Goal: Task Accomplishment & Management: Use online tool/utility

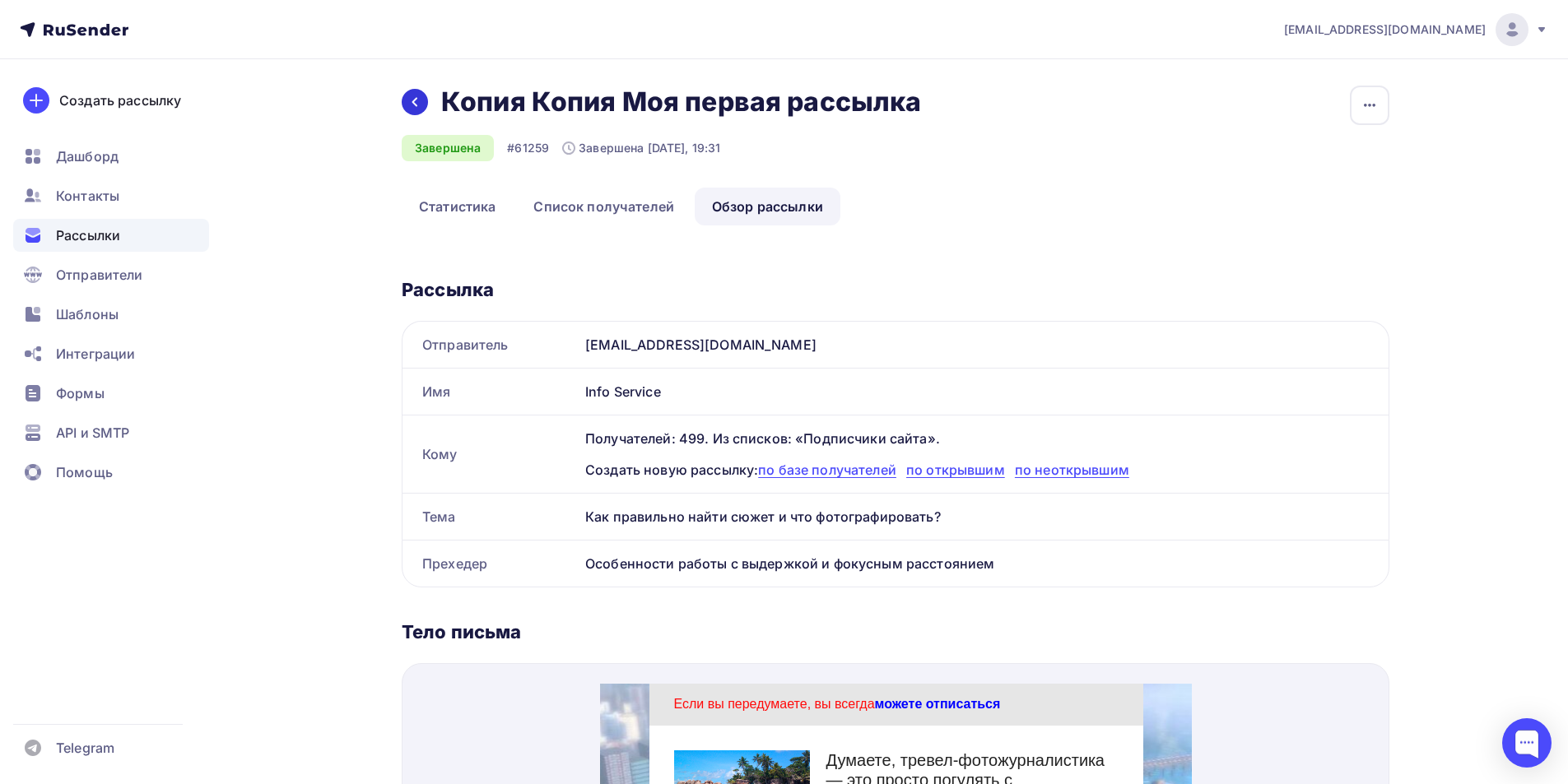
click at [406, 97] on div at bounding box center [415, 102] width 26 height 26
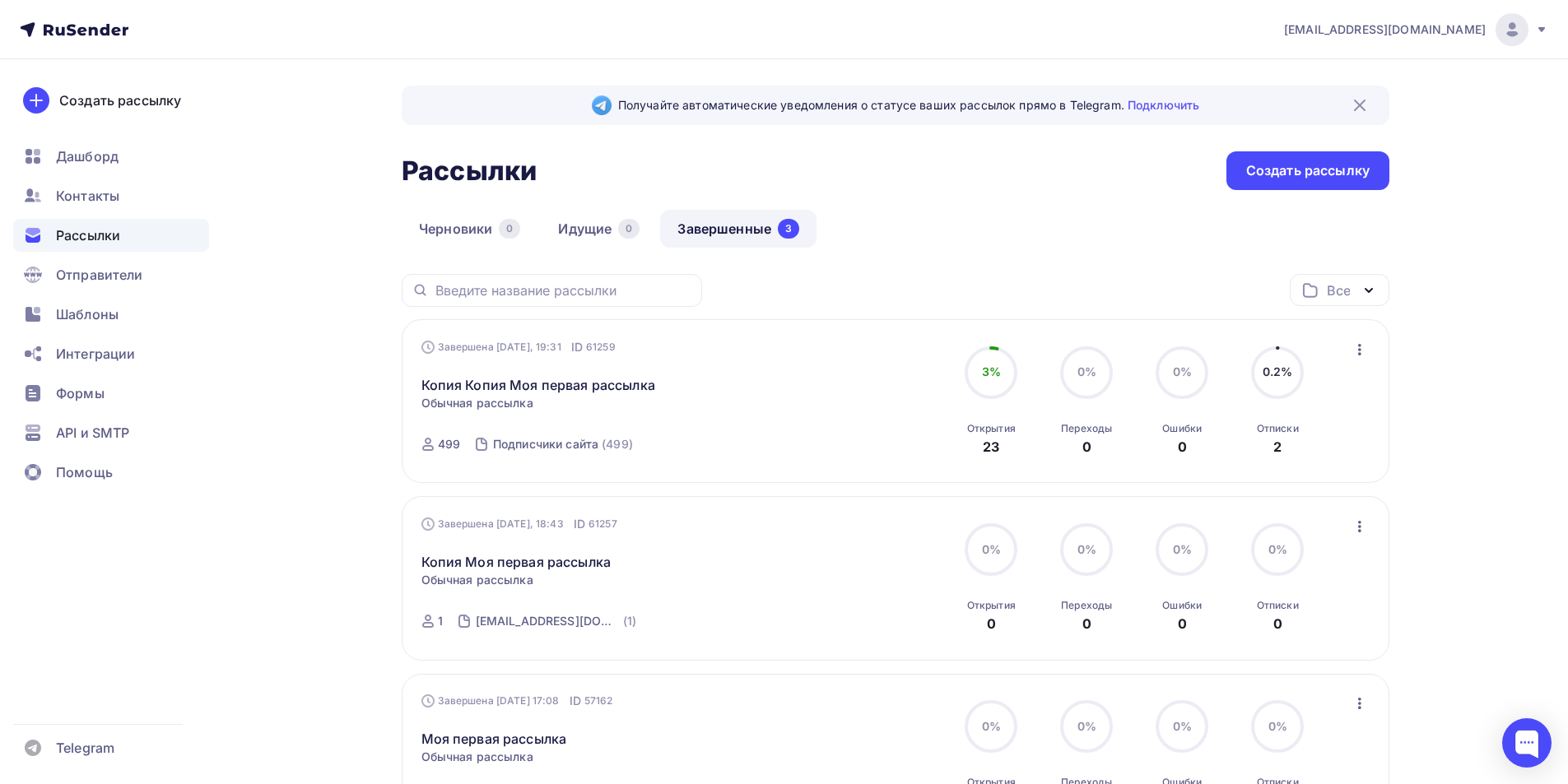
click at [1365, 345] on icon "button" at bounding box center [1359, 349] width 20 height 20
click at [1299, 455] on div "Копировать в новую" at bounding box center [1284, 458] width 169 height 20
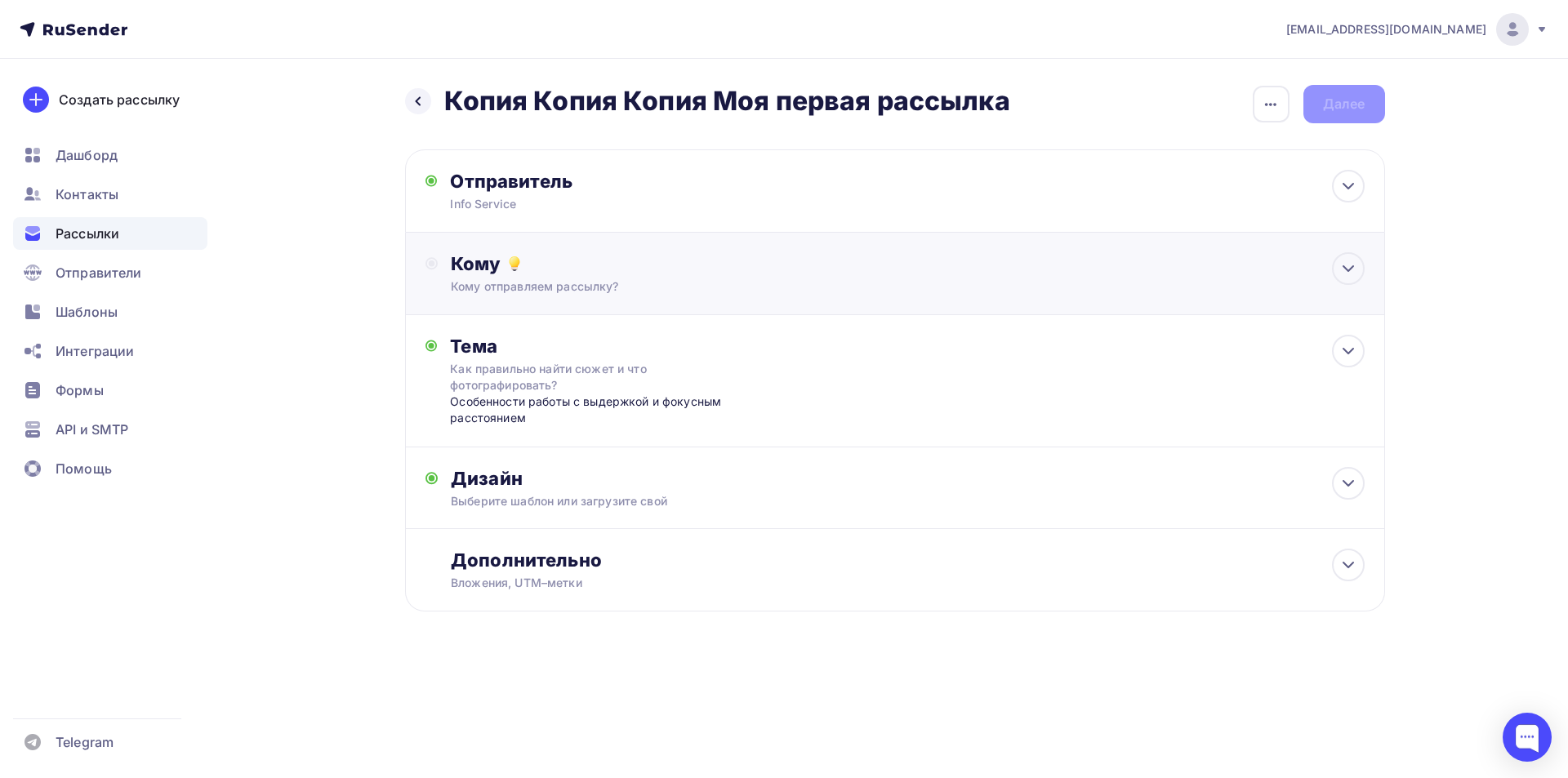
click at [662, 269] on div "Кому" at bounding box center [907, 264] width 913 height 22
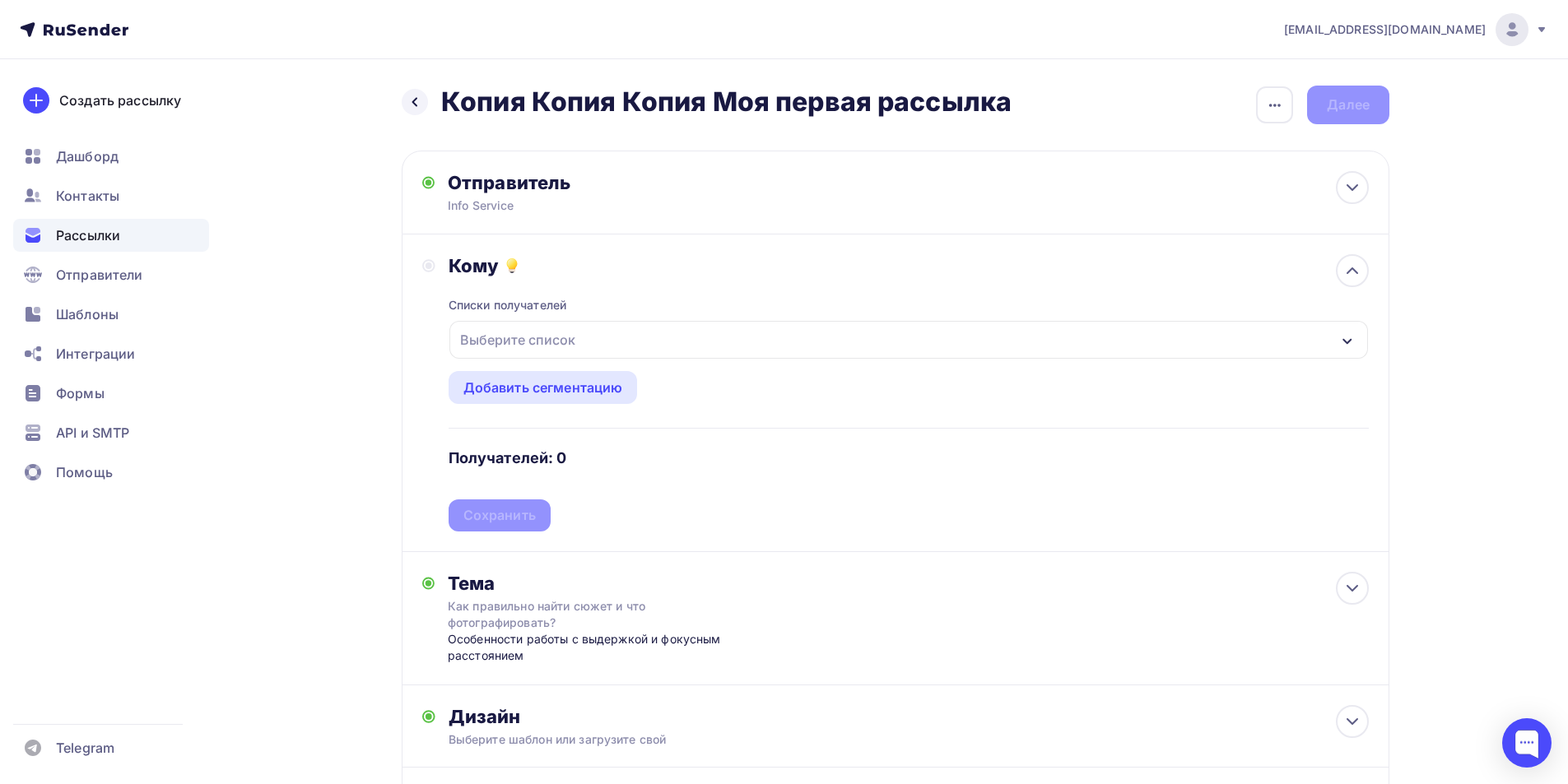
click at [552, 357] on div "Выберите список" at bounding box center [909, 340] width 919 height 38
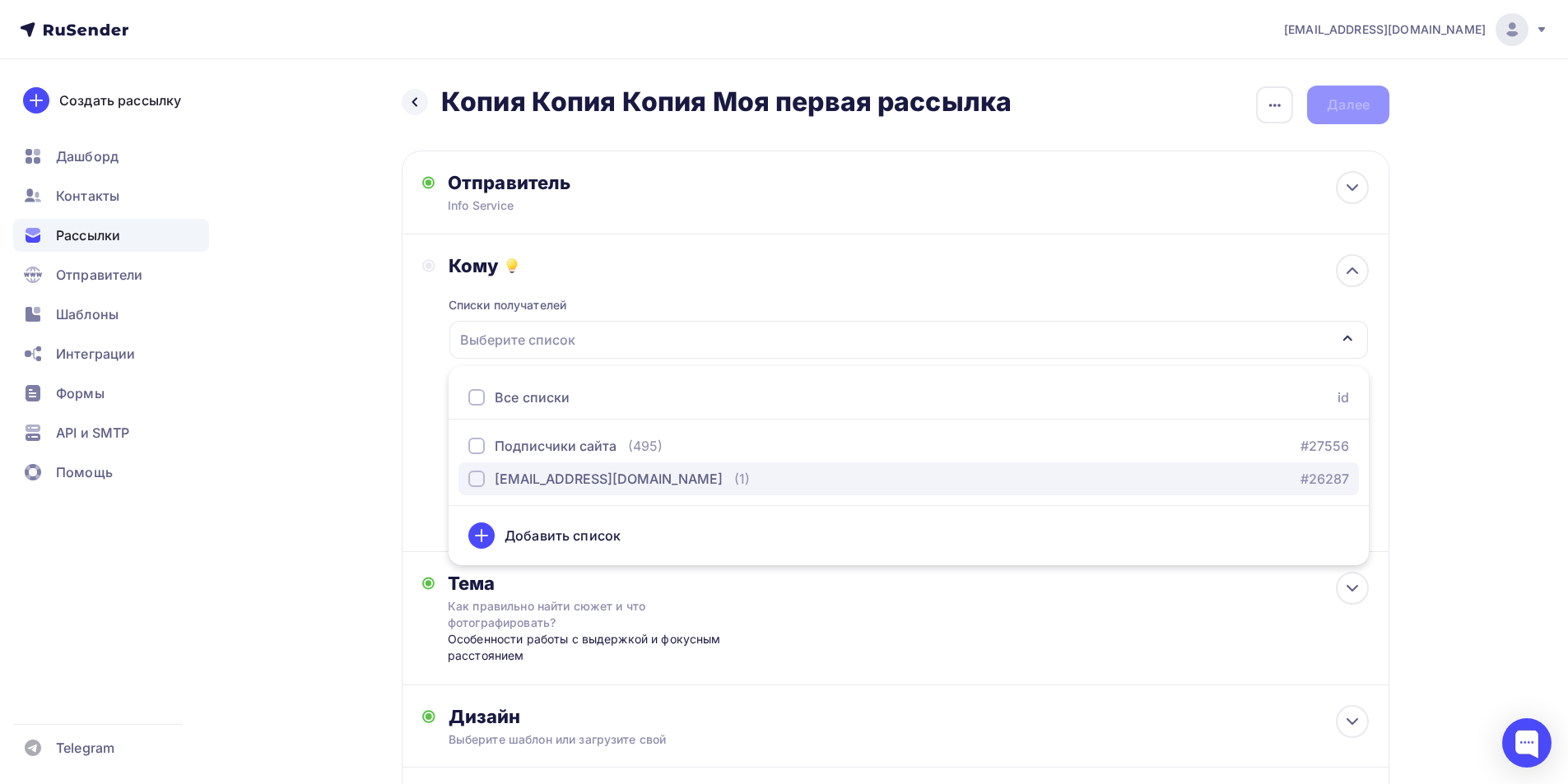
click at [507, 477] on div "[EMAIL_ADDRESS][DOMAIN_NAME]" at bounding box center [609, 478] width 228 height 20
click at [368, 456] on div "Назад Копия Копия Копия Моя первая рассылка Копия Копия Копия Моя первая рассыл…" at bounding box center [784, 509] width 1349 height 898
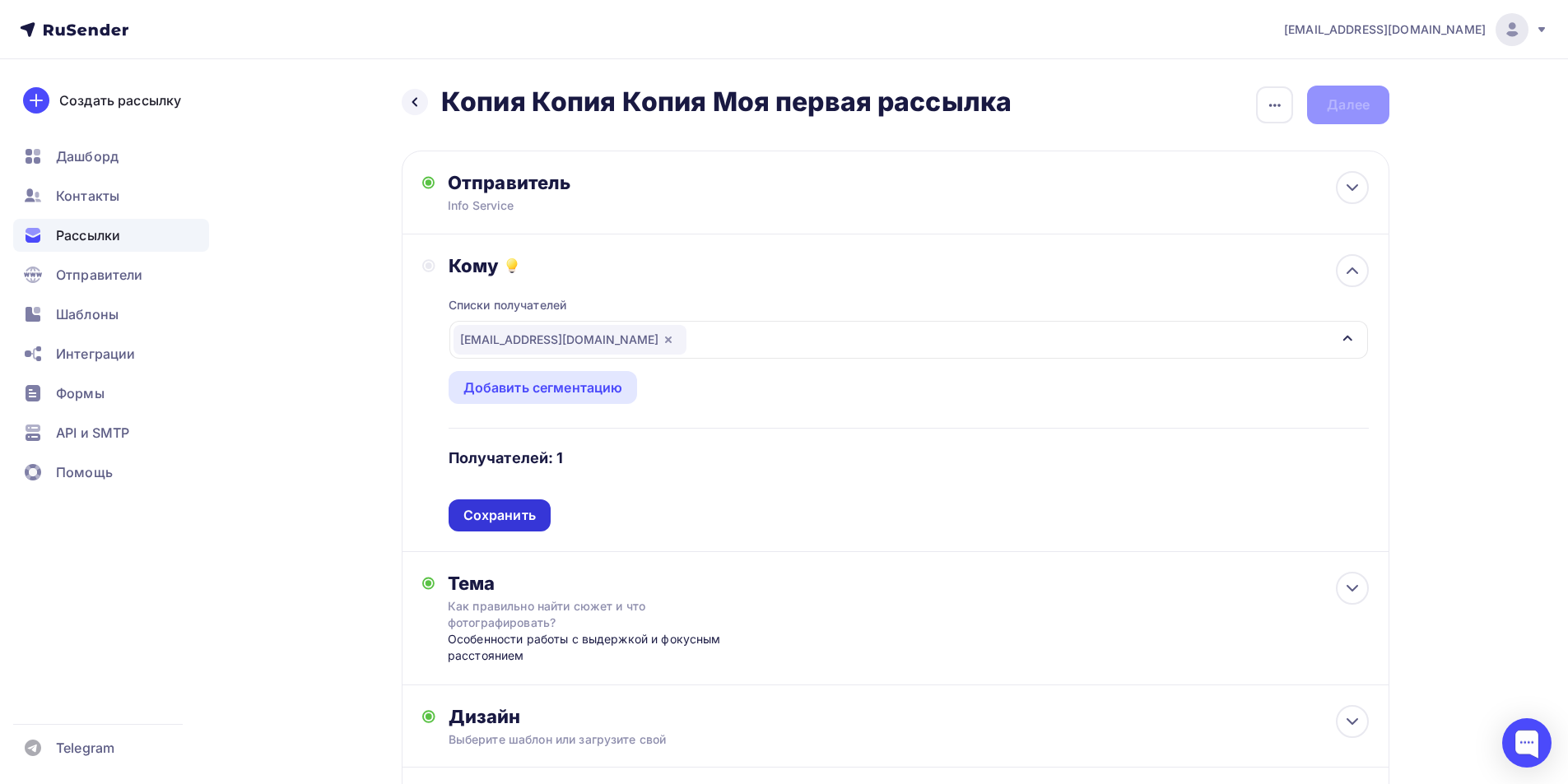
click at [509, 501] on div "Сохранить" at bounding box center [499, 516] width 102 height 32
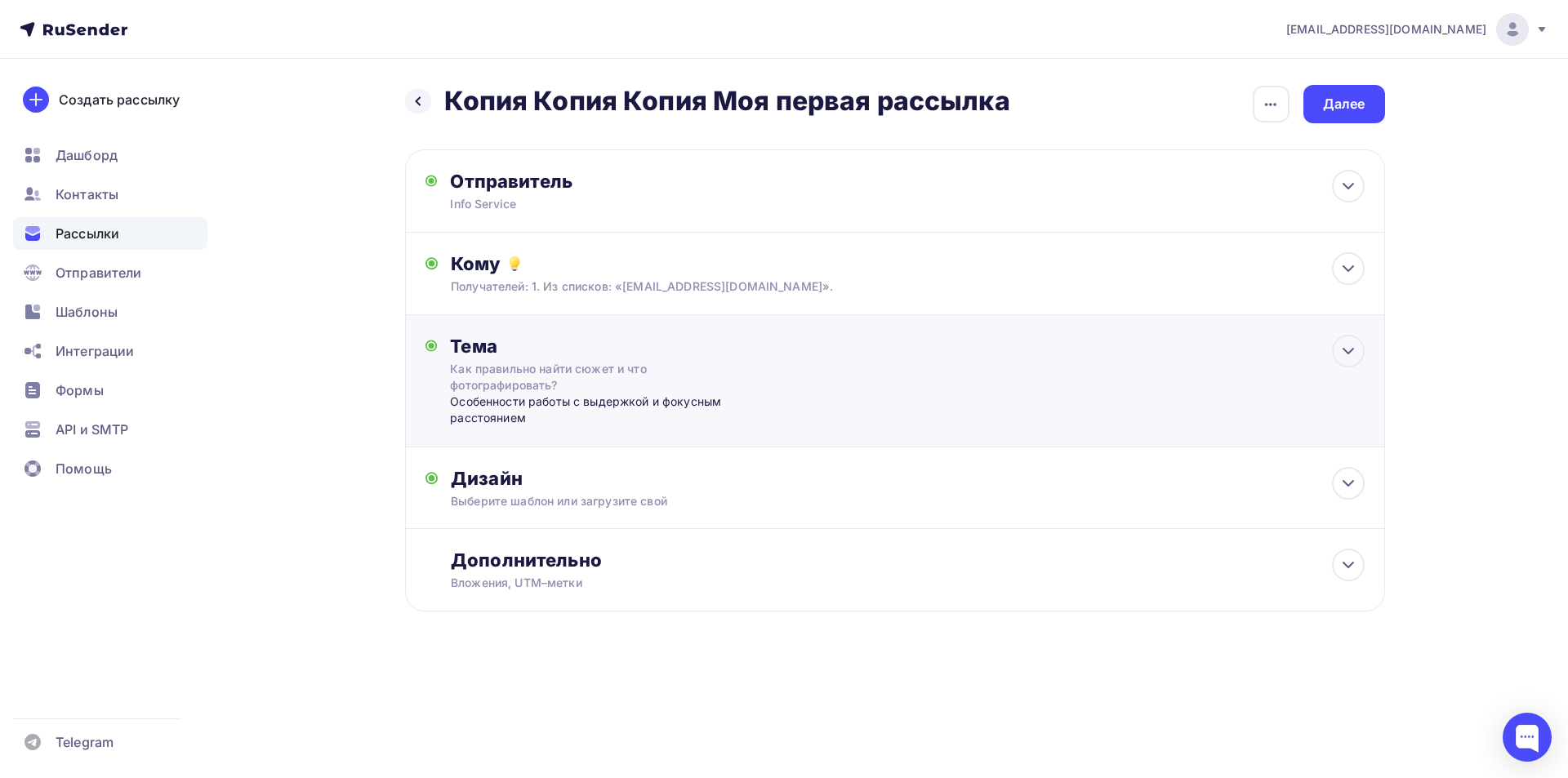
click at [569, 381] on div "Как правильно найти сюжет и что фотографировать?" at bounding box center [595, 377] width 291 height 33
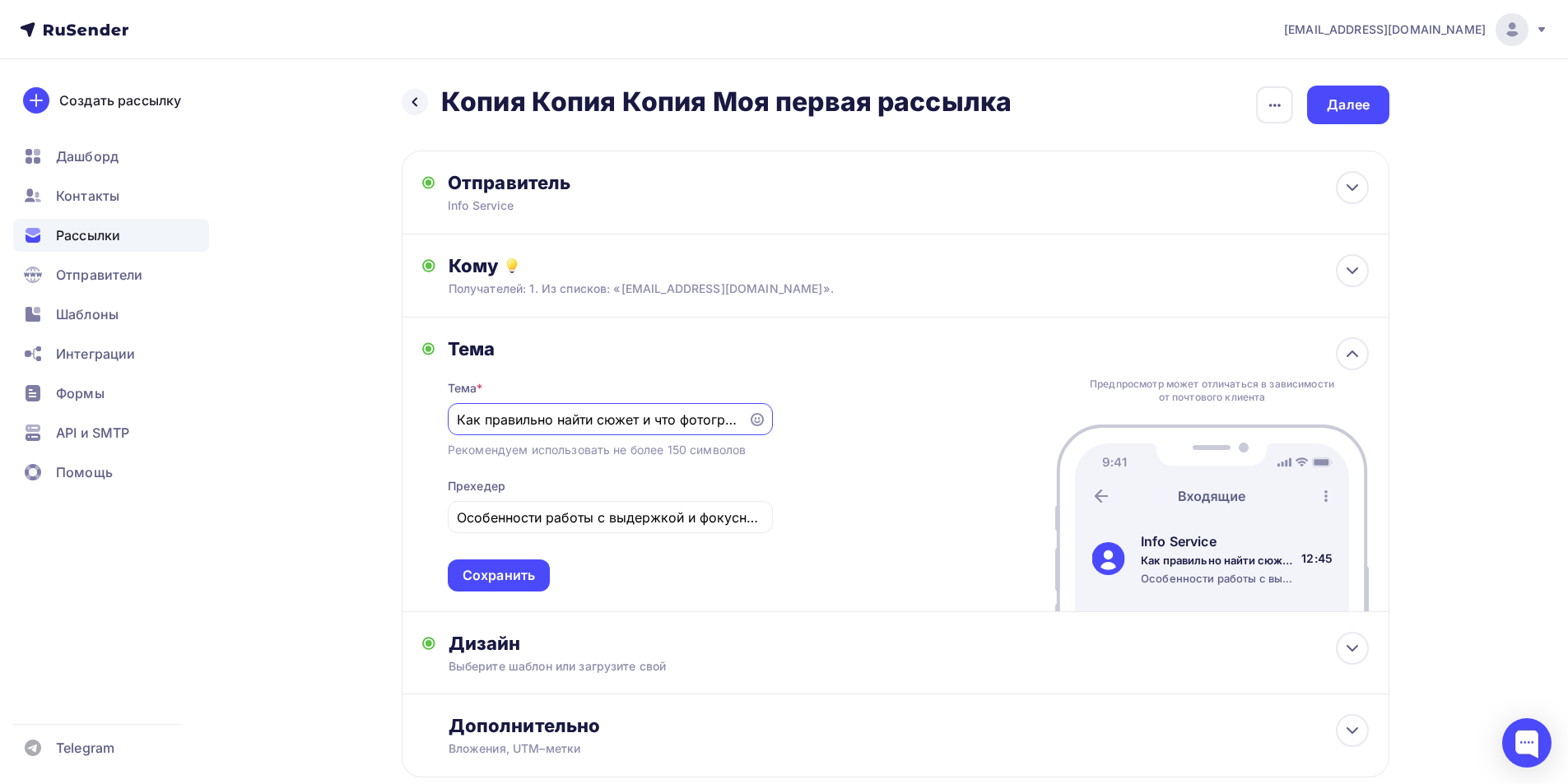
scroll to position [103, 0]
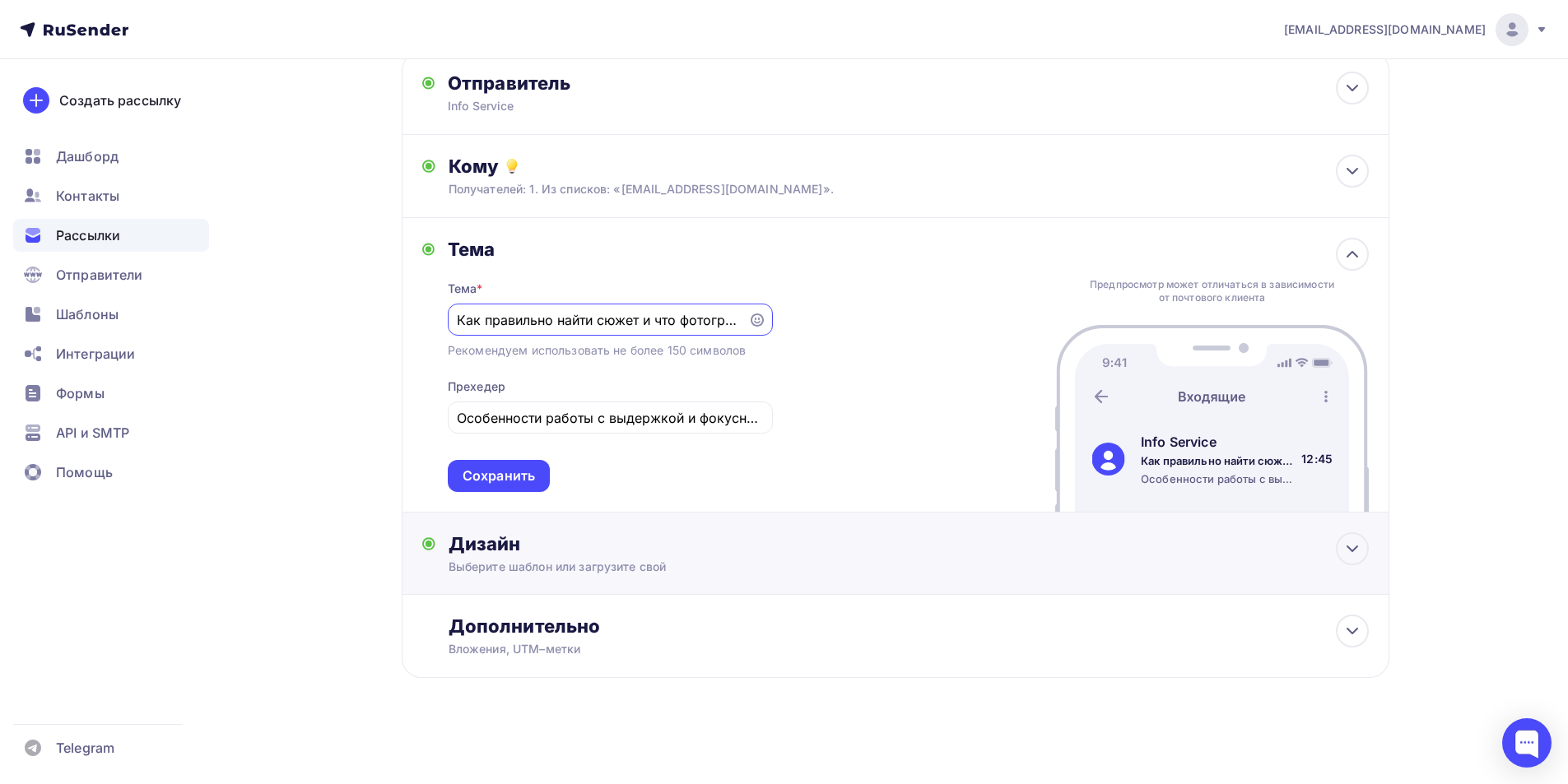
click at [570, 541] on div "Дизайн" at bounding box center [908, 543] width 920 height 23
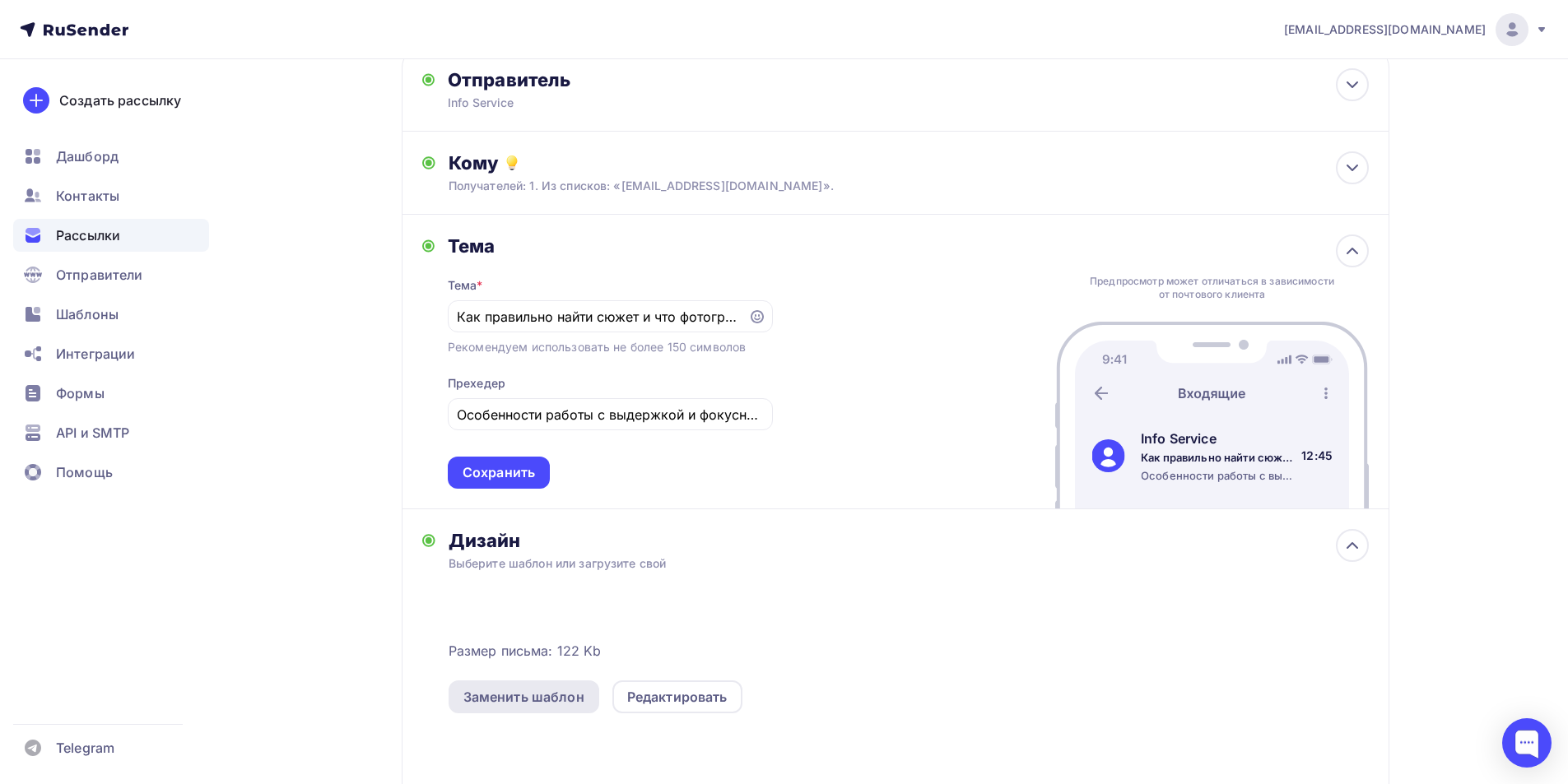
click at [559, 695] on div "Заменить шаблон" at bounding box center [524, 696] width 121 height 20
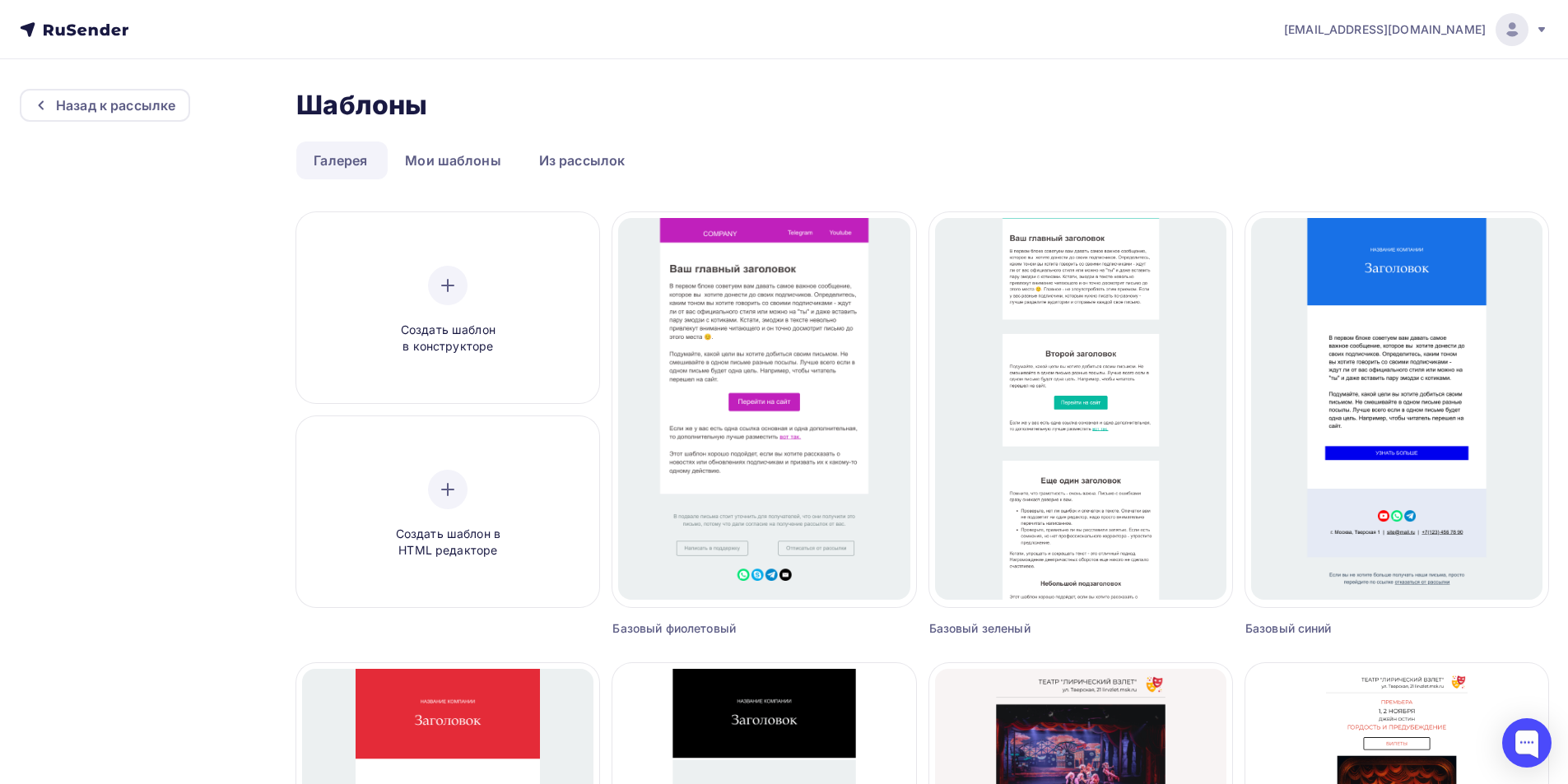
click at [392, 447] on div "Создать шаблон в HTML редакторе" at bounding box center [447, 514] width 292 height 184
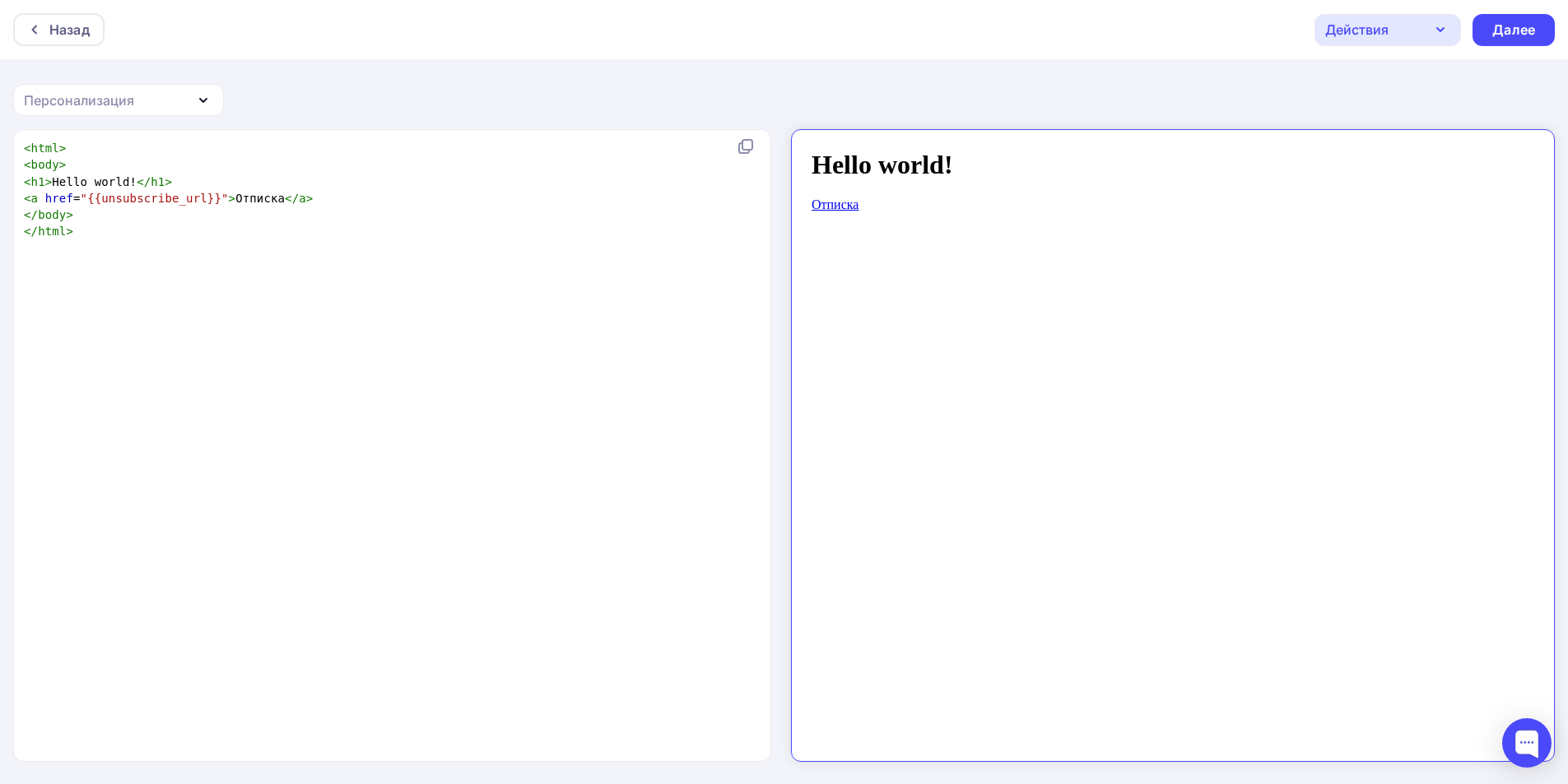
click at [428, 412] on div "xxxxxxxxxx < html > < body > < h1 > Hello world! </ h1 > < a href = "{{unsubscr…" at bounding box center [409, 466] width 777 height 659
type textarea "<html> <body> <h1>Hello world!</h1> <a href="{{unsubscribe_url}}">Отписка</a> <…"
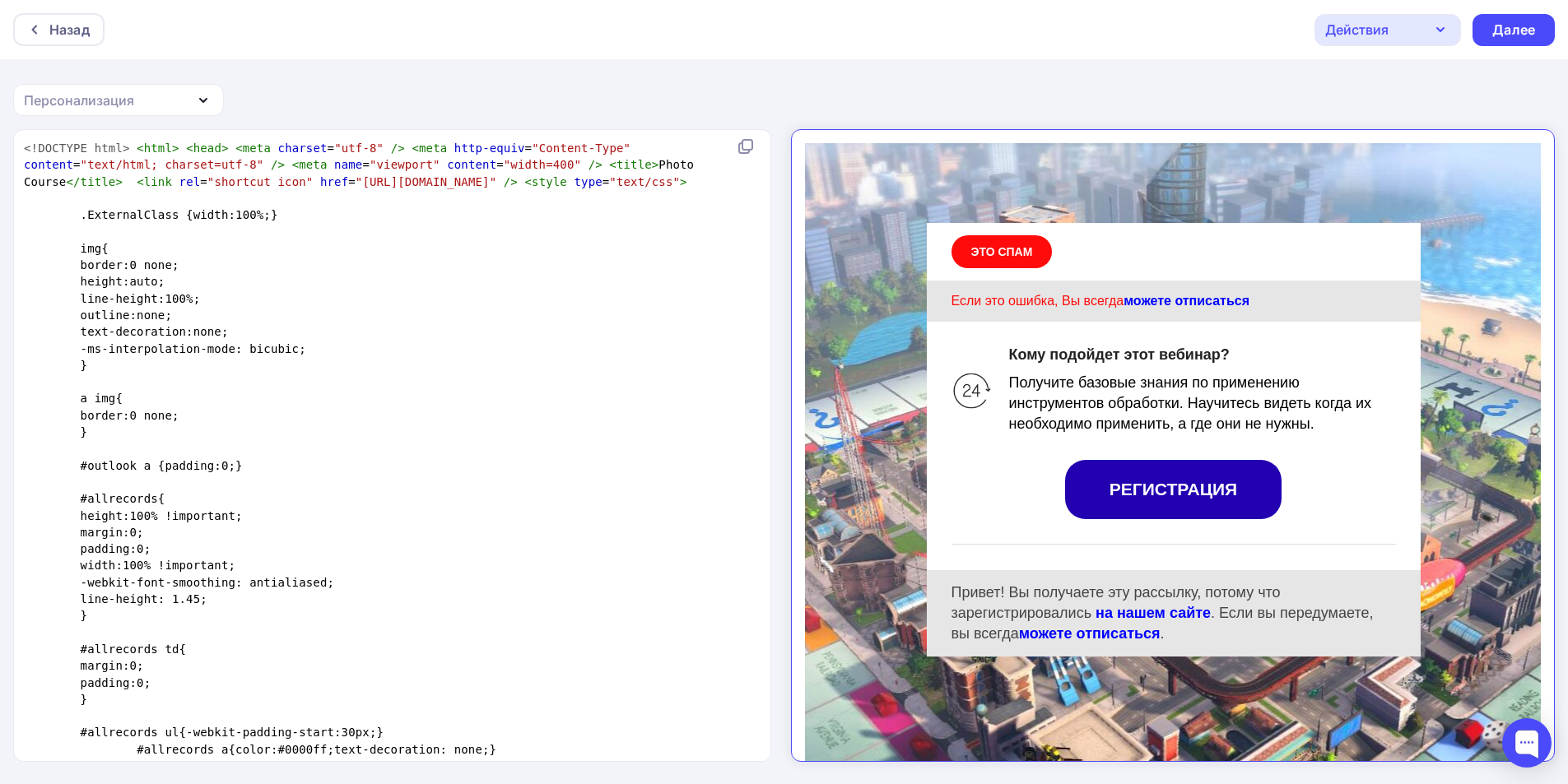
scroll to position [2913, 0]
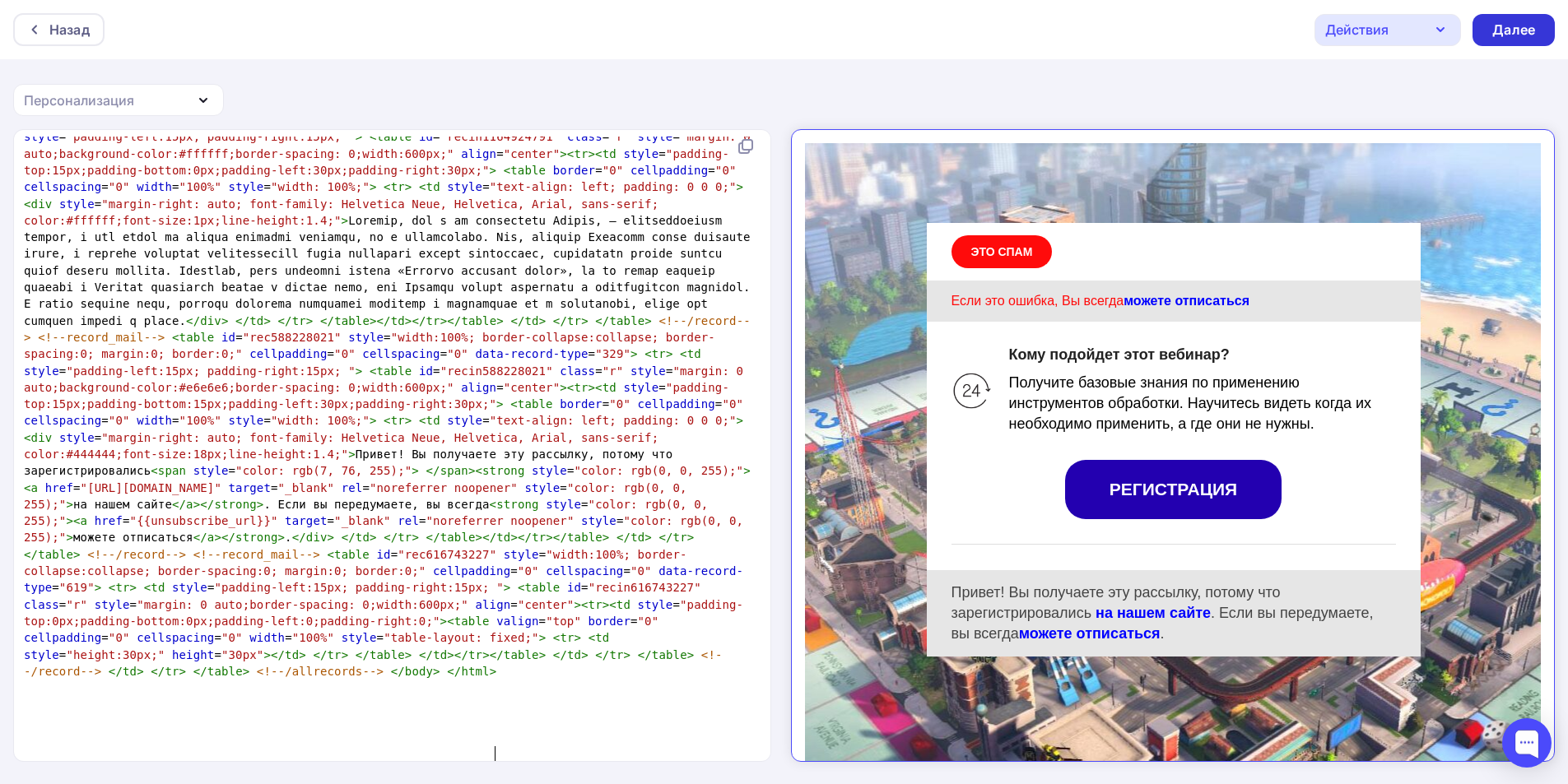
click at [1521, 16] on div "Далее" at bounding box center [1513, 30] width 82 height 32
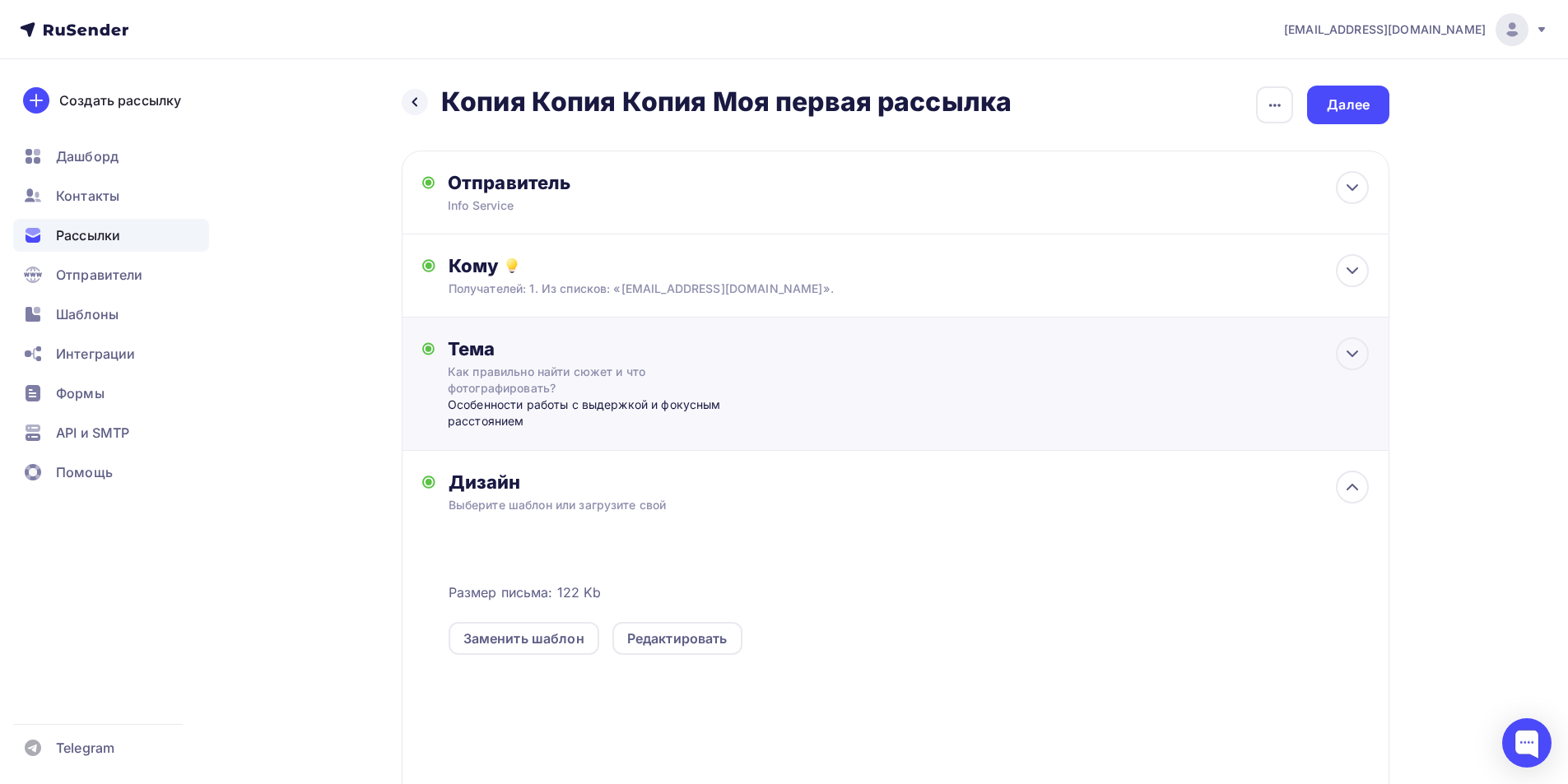
click at [703, 437] on div "Тема Как правильно найти сюжет и что фотографировать? Особенности работы с выде…" at bounding box center [895, 384] width 988 height 133
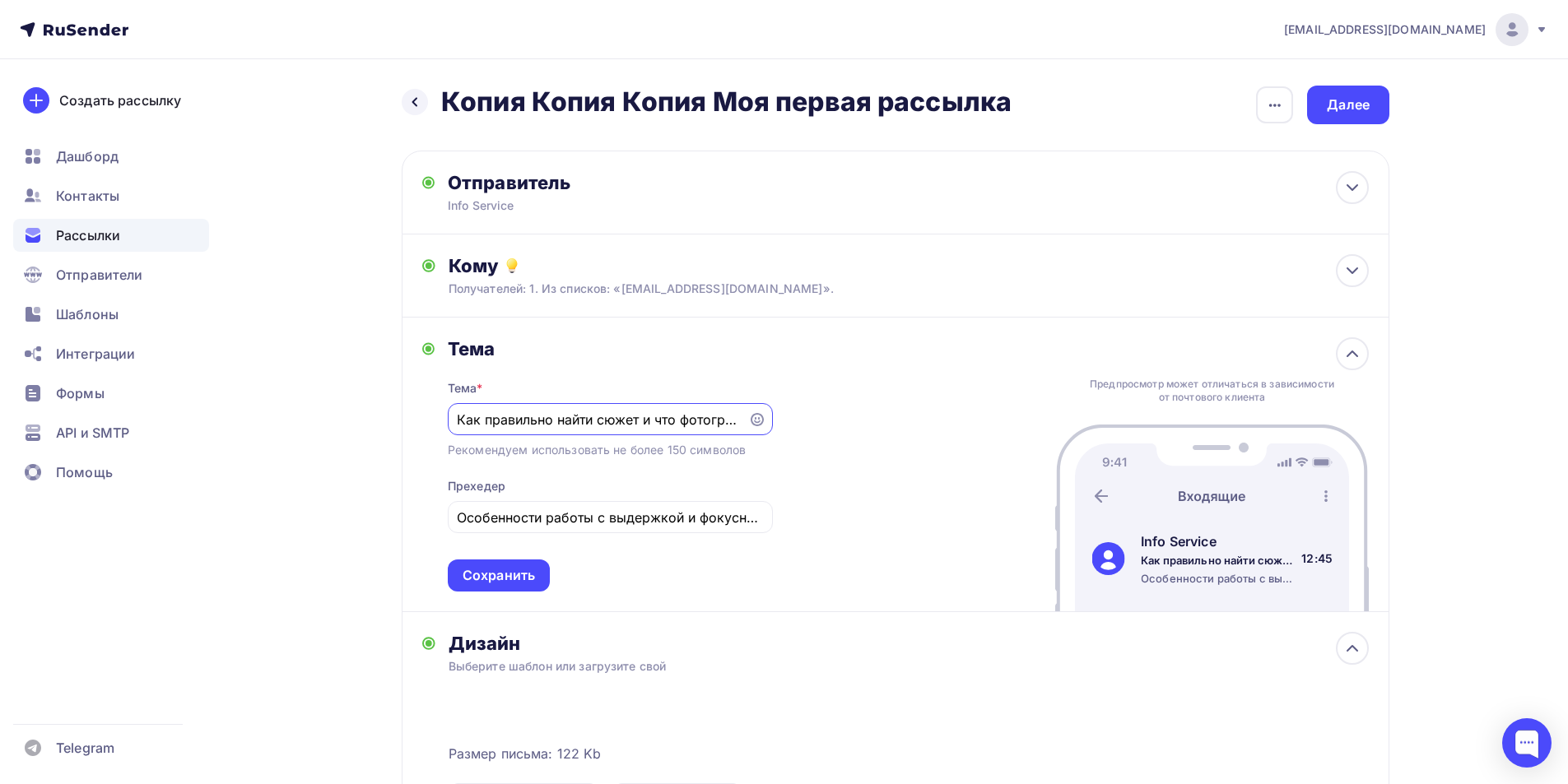
paste input "му подойдет этот вебинар"
paste input "ебинар будет полезен:"
type input "Вебинар будет полезен:"
click at [653, 525] on input "Особенности работы с выдержкой и фокусным расстоянием" at bounding box center [609, 517] width 307 height 20
paste input "ак правильно найти сюжет и что фотографировать?"
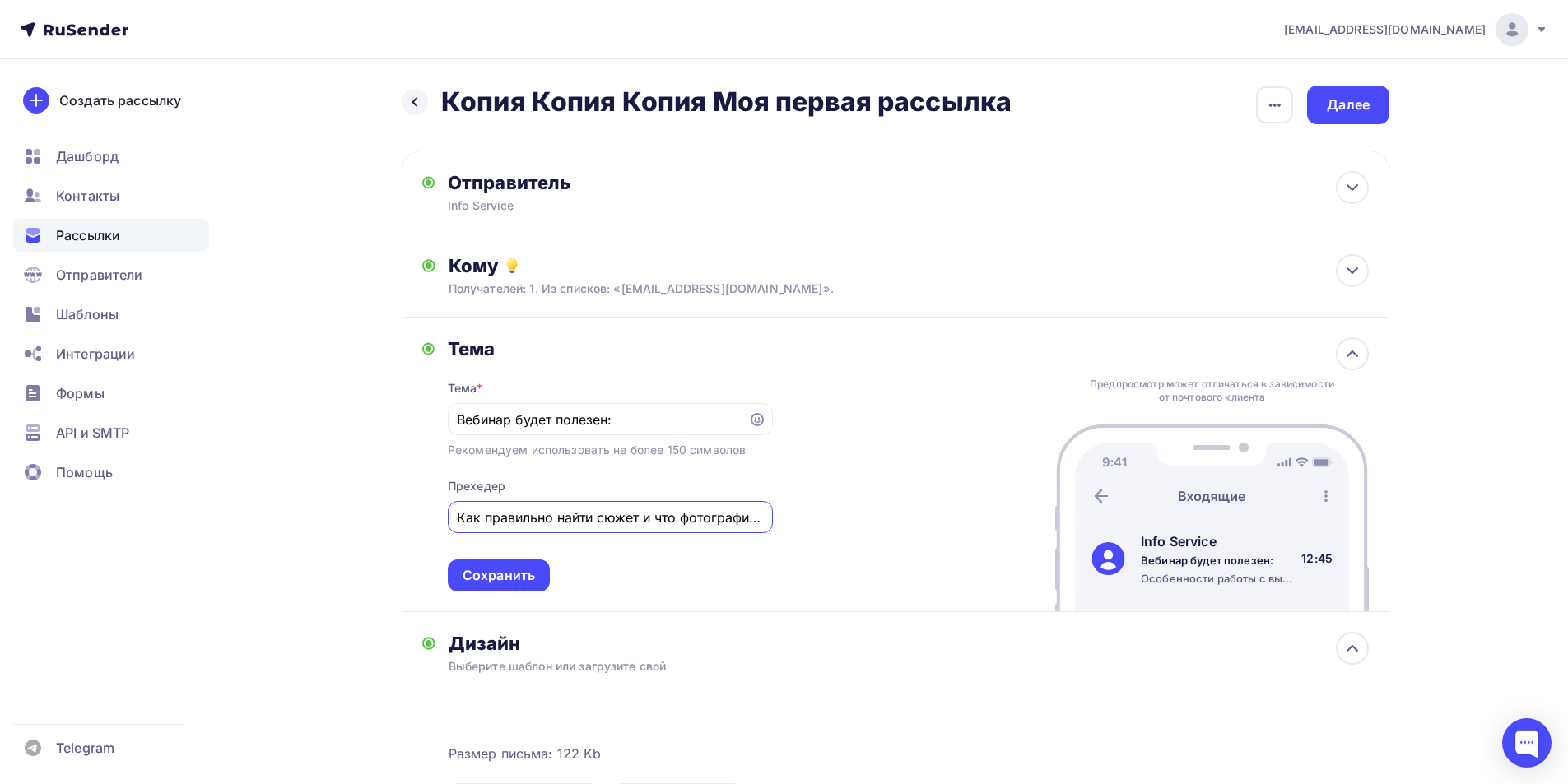
scroll to position [0, 38]
type input "Как правильно найти сюжет и что фотографировать?"
click at [516, 599] on div "Тема Тема * Вебинар будет полезен: Рекомендуем использовать не более 150 символ…" at bounding box center [895, 465] width 988 height 294
click at [516, 585] on div "Сохранить" at bounding box center [498, 575] width 73 height 19
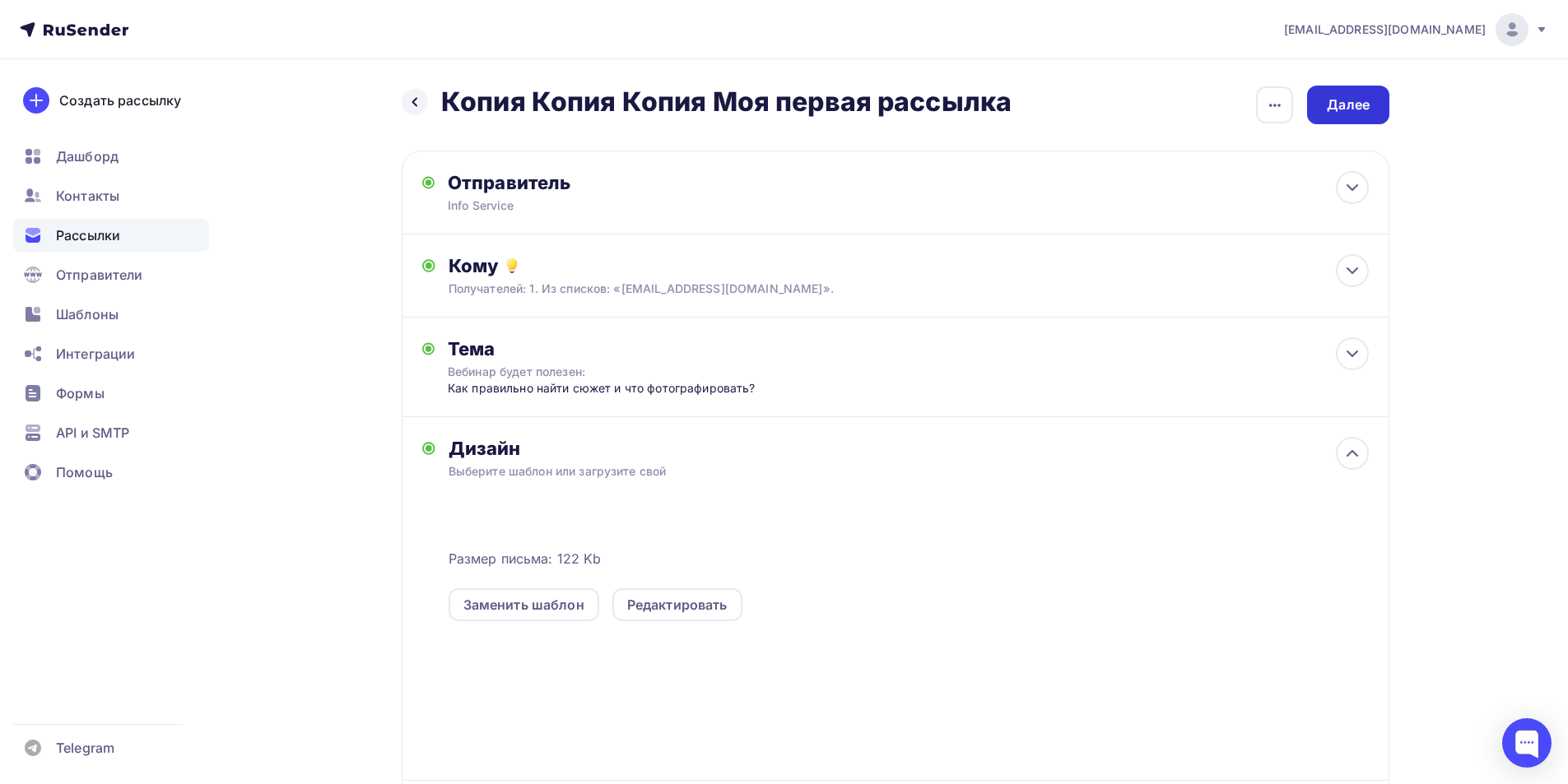
click at [1340, 108] on div "Далее" at bounding box center [1347, 105] width 42 height 19
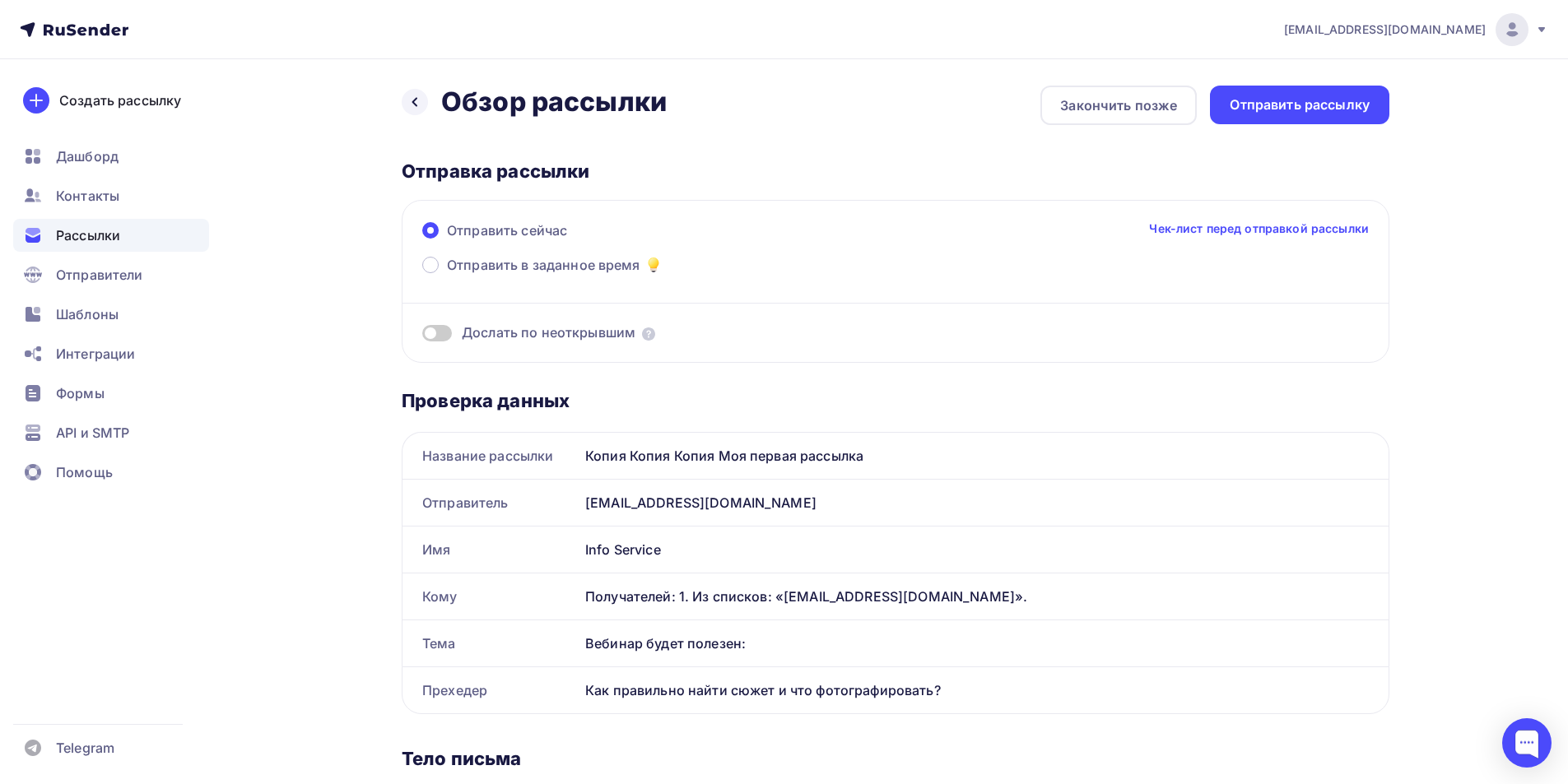
click at [1329, 110] on div "Отправить рассылку" at bounding box center [1299, 105] width 140 height 19
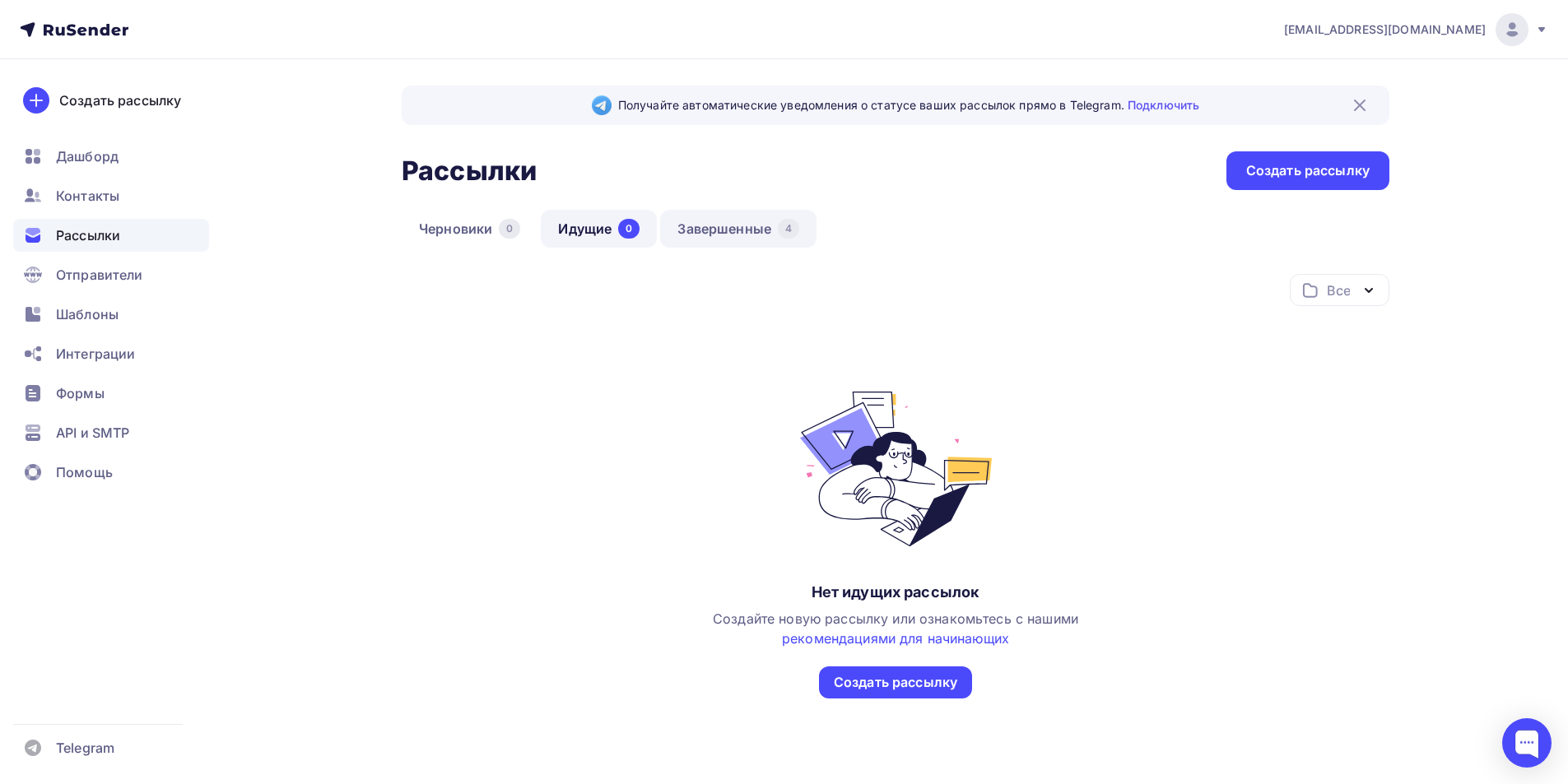
click at [794, 228] on div "4" at bounding box center [788, 228] width 22 height 20
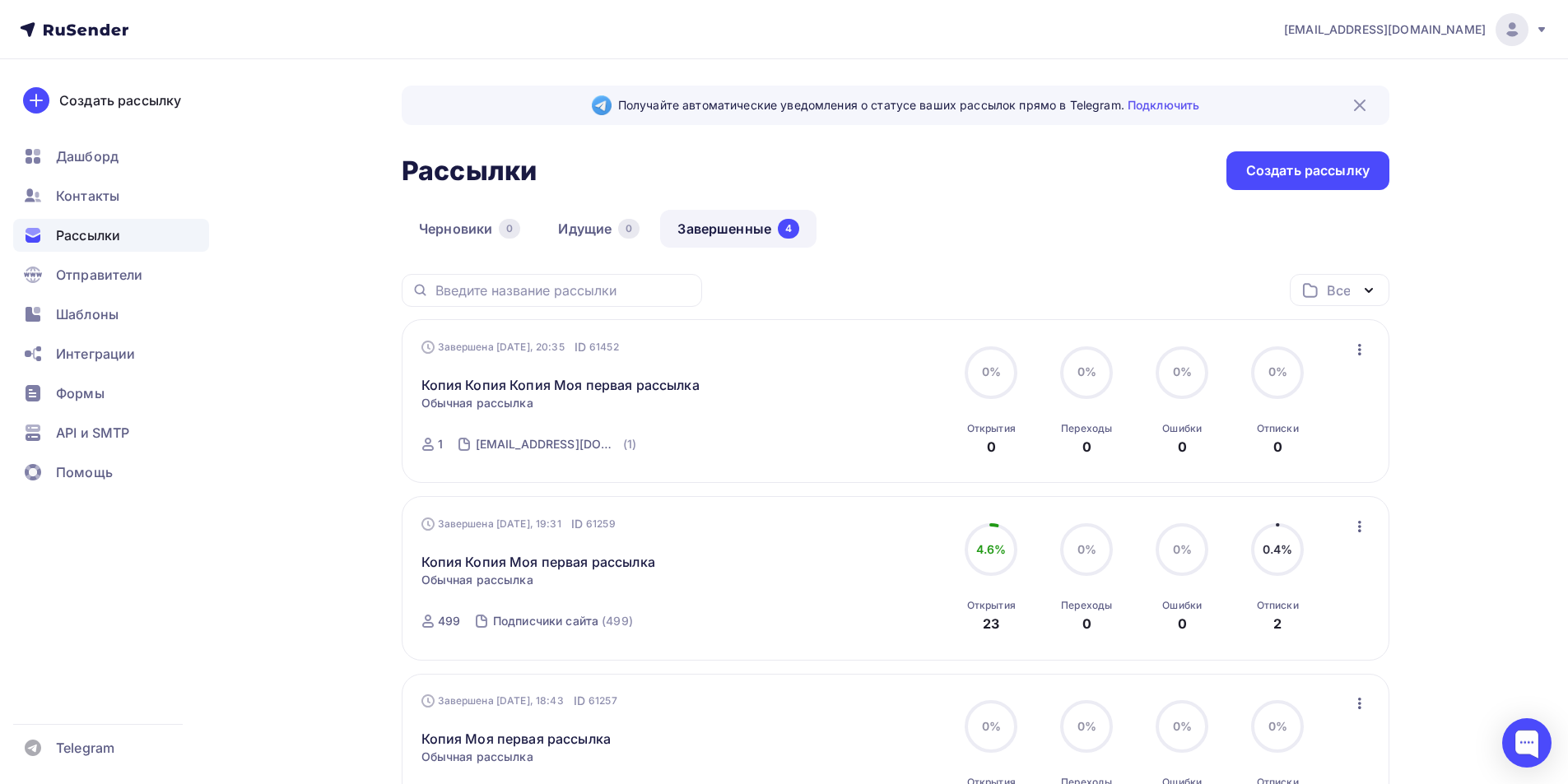
click at [1358, 348] on icon "button" at bounding box center [1359, 349] width 20 height 20
click at [1286, 453] on div "Копировать в новую" at bounding box center [1284, 458] width 169 height 20
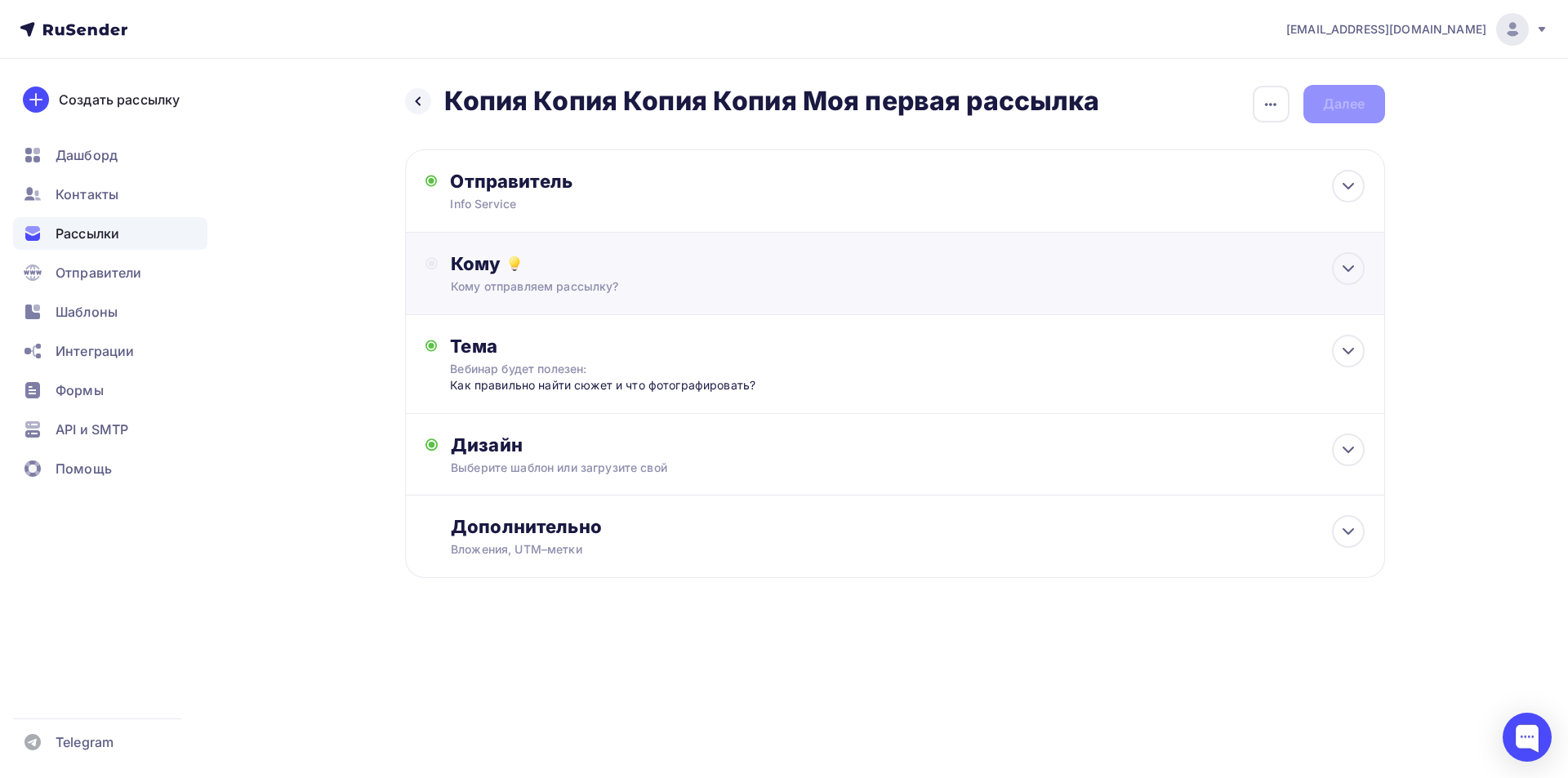
click at [750, 308] on div "Кому Кому отправляем рассылку? Списки получателей Выберите список Все списки id…" at bounding box center [895, 274] width 980 height 82
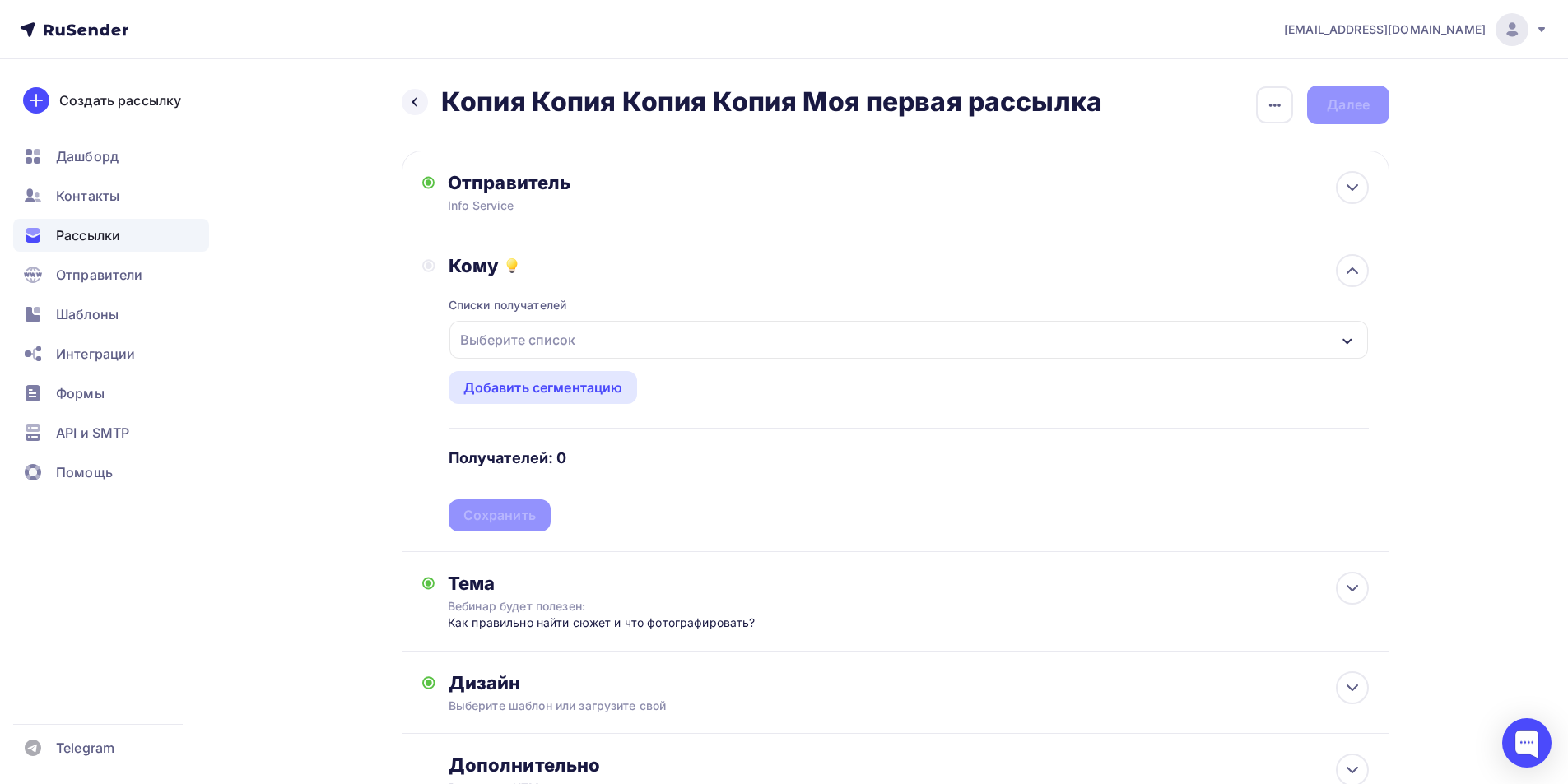
click at [571, 338] on div "Выберите список" at bounding box center [518, 340] width 128 height 29
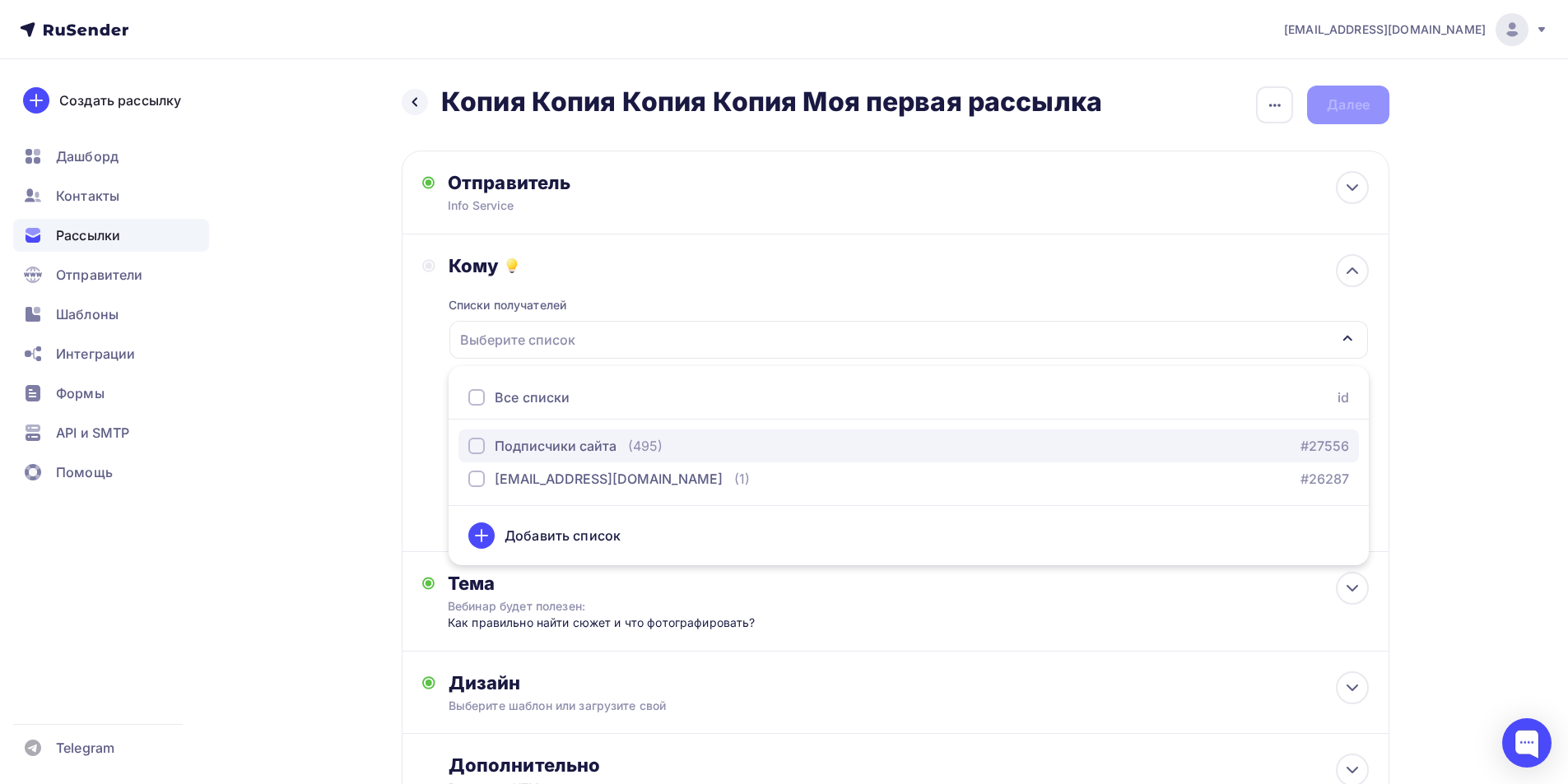
click at [592, 458] on button "Подписчики сайта (495) #27556" at bounding box center [909, 445] width 900 height 33
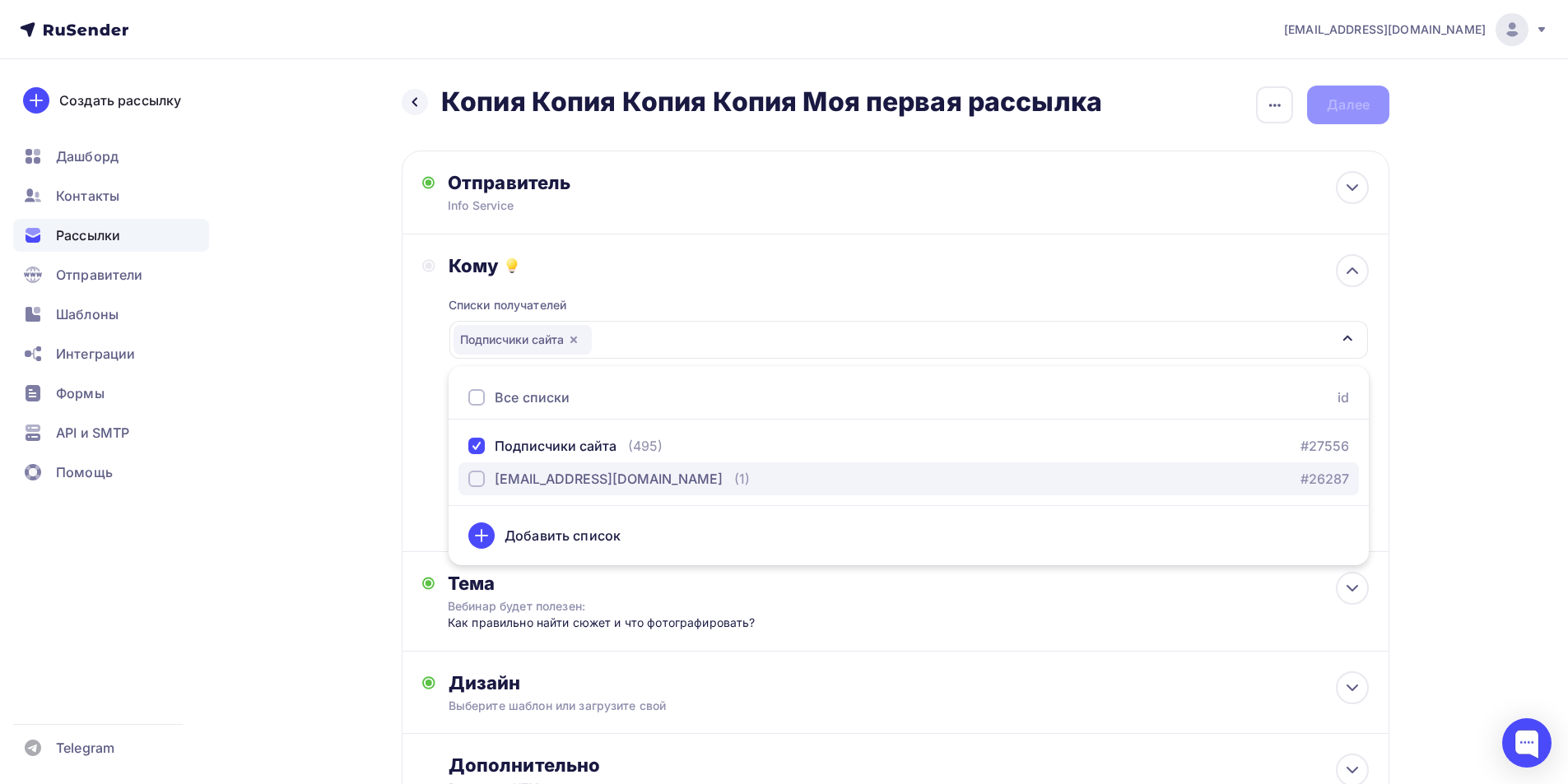
click at [524, 468] on button "stepanishina.nurzhanat1996@mail.ru (1) #26287" at bounding box center [909, 478] width 900 height 33
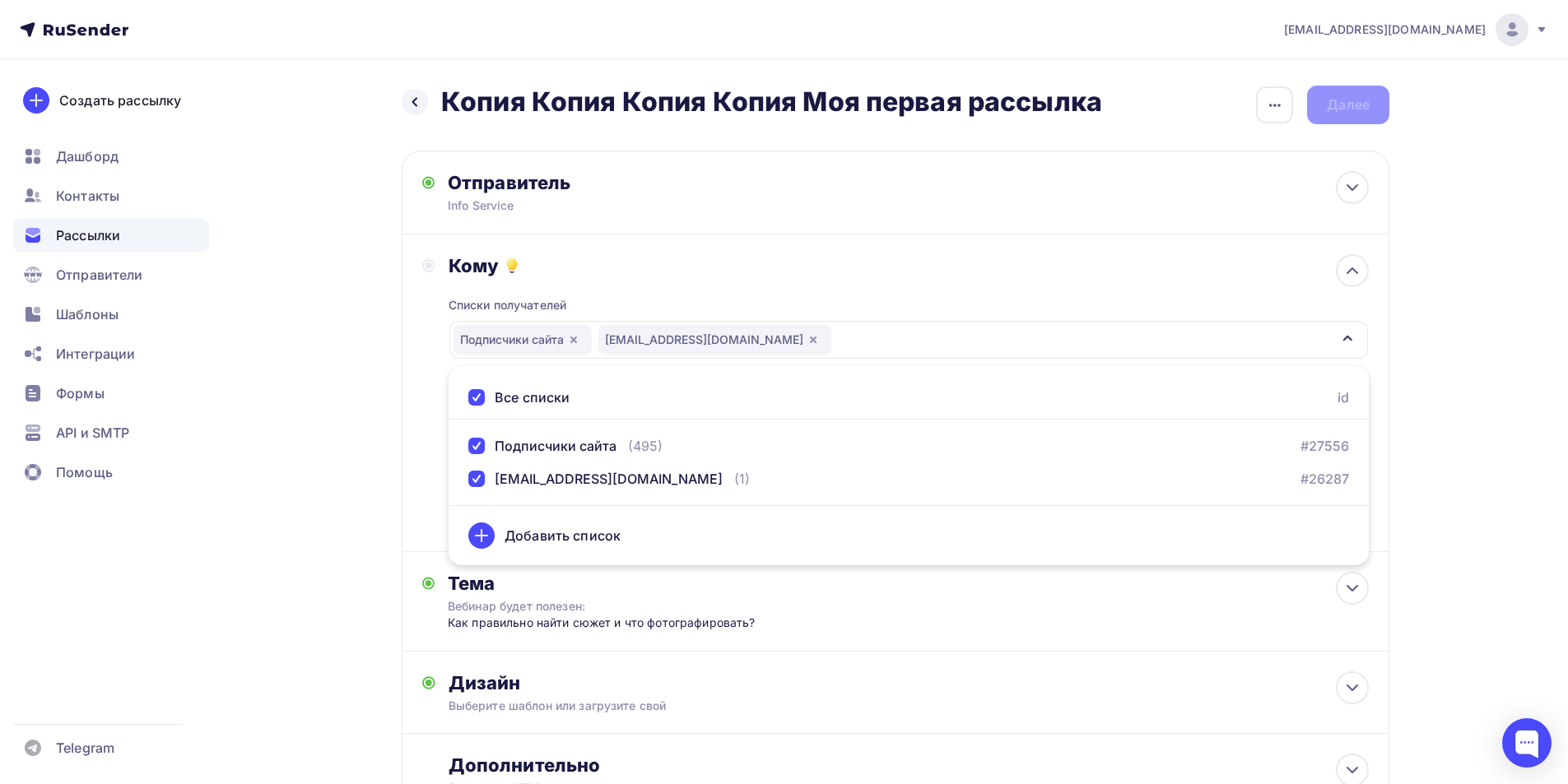
click at [339, 471] on div "Назад Копия Копия Копия Копия Моя первая рассылка Копия Копия Копия Копия Моя п…" at bounding box center [784, 492] width 1349 height 864
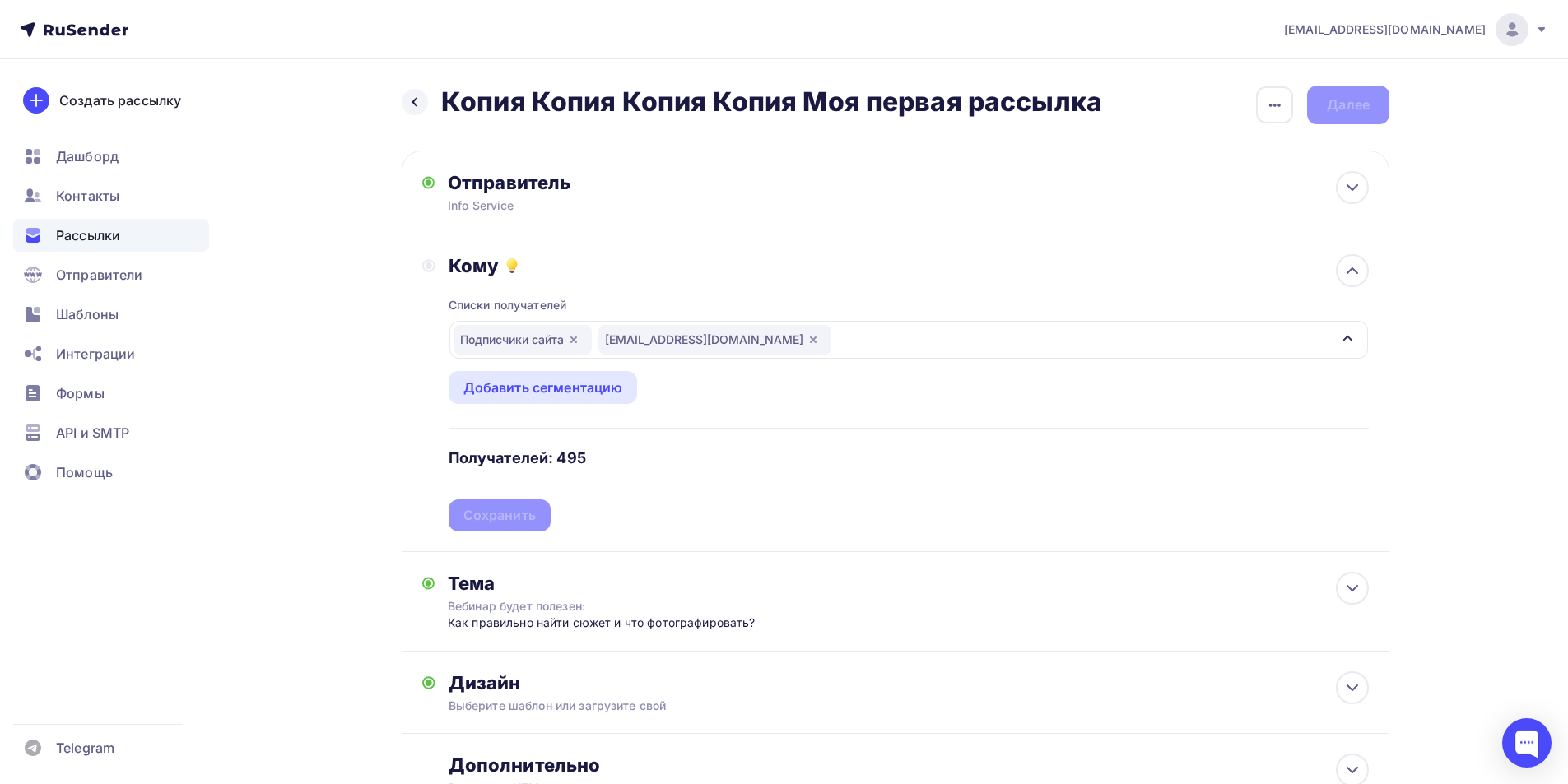
click at [537, 519] on div "Списки получателей Подписчики сайта stepanishina.nurzhanat1996@mail.ru Все спис…" at bounding box center [908, 405] width 920 height 255
click at [531, 517] on div "Сохранить" at bounding box center [499, 516] width 73 height 19
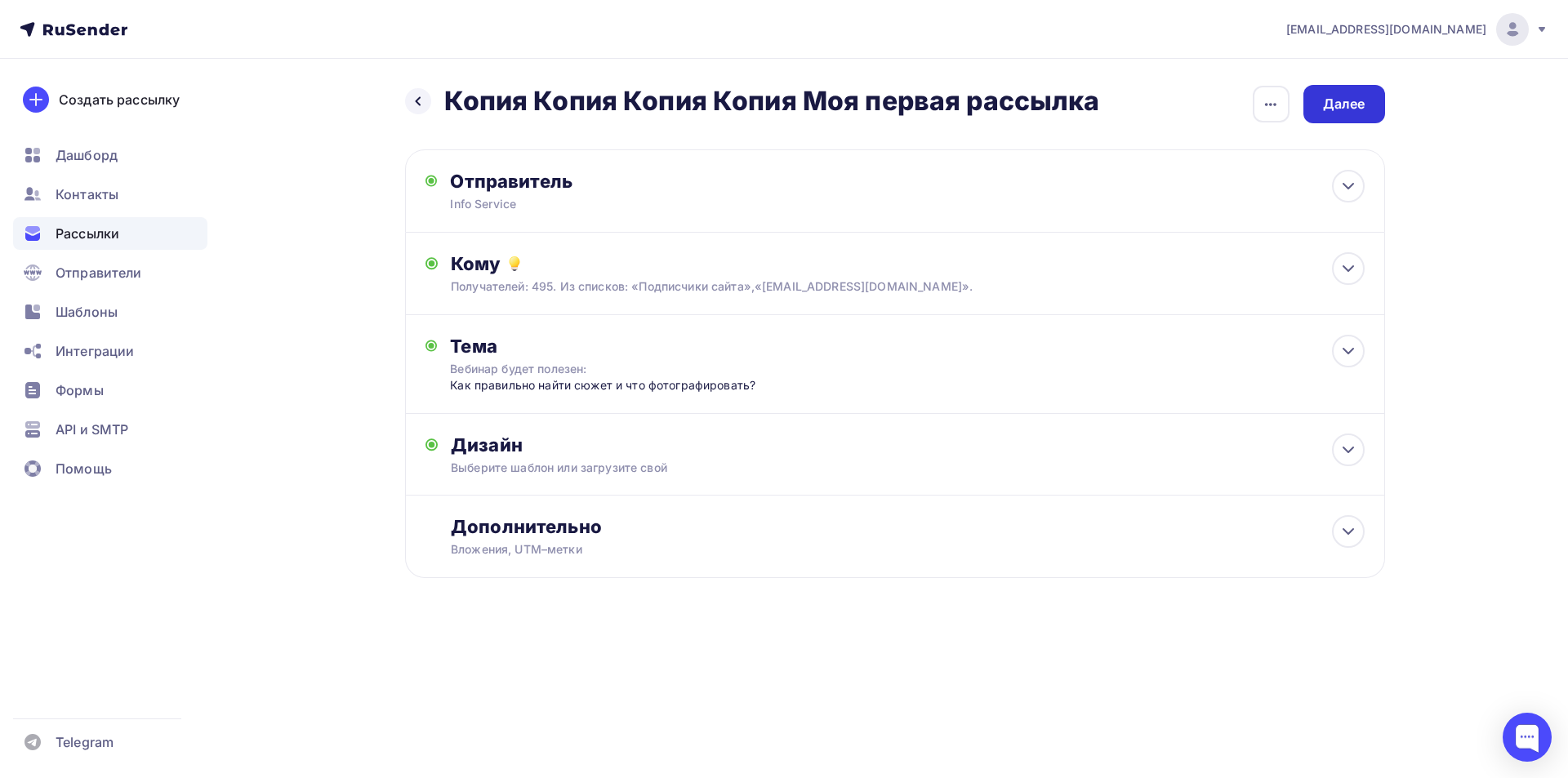
click at [1347, 112] on div "Далее" at bounding box center [1343, 104] width 42 height 19
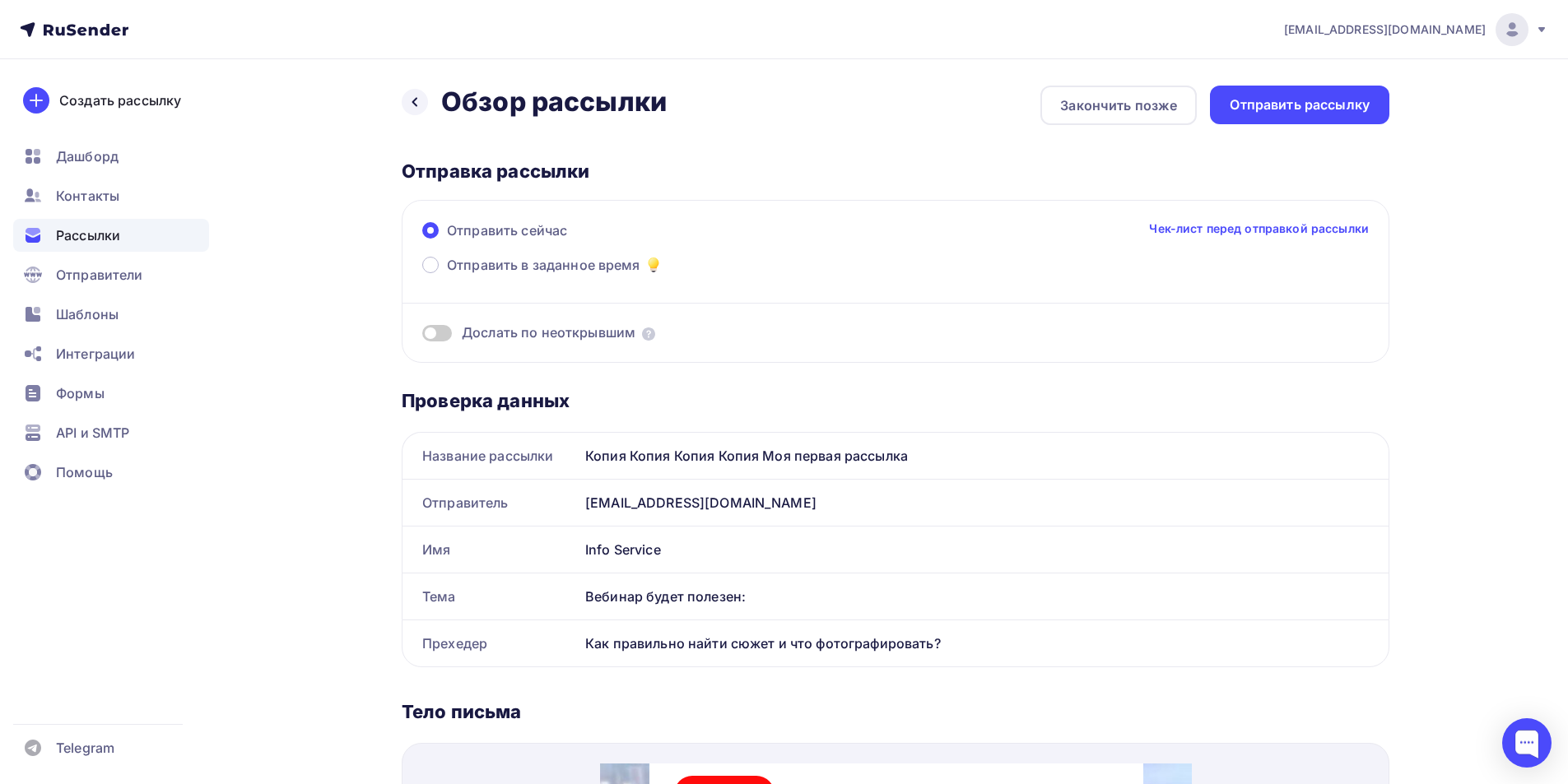
click at [1358, 113] on div "Отправить рассылку" at bounding box center [1299, 105] width 140 height 19
